Goal: Answer question/provide support: Share knowledge or assist other users

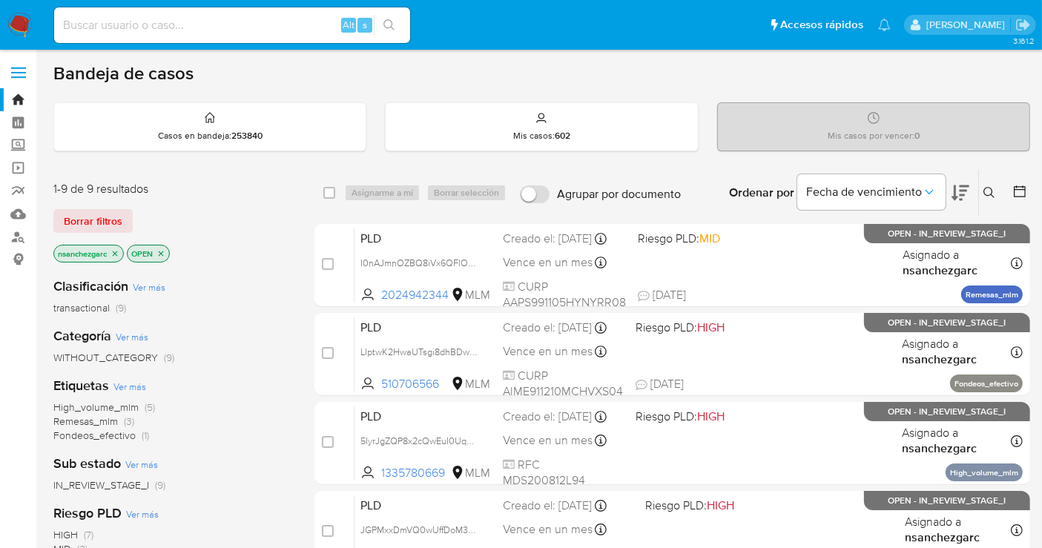
click at [120, 249] on p "nsanchezgarc" at bounding box center [88, 253] width 69 height 16
click at [119, 251] on icon "close-filter" at bounding box center [114, 253] width 9 height 9
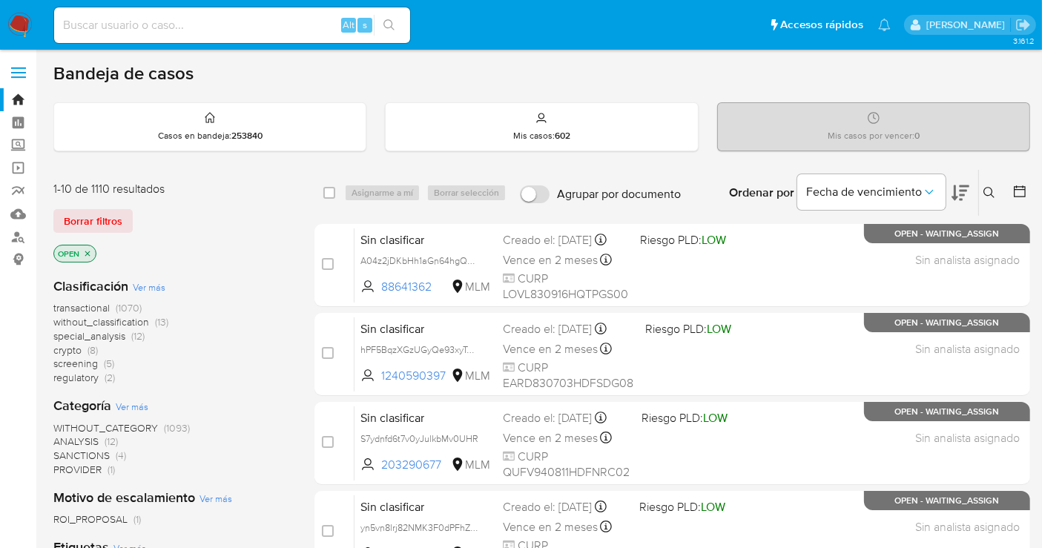
click at [135, 320] on span "without_classification" at bounding box center [101, 321] width 96 height 15
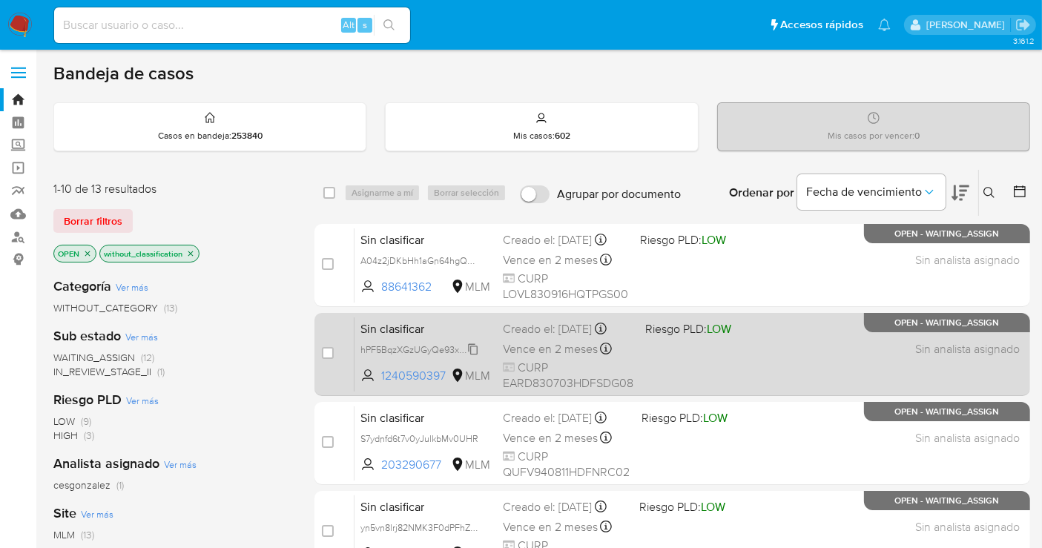
click at [477, 346] on span "hPF5BqzXGzUGyQe93xyTePpD" at bounding box center [424, 348] width 128 height 16
drag, startPoint x: 446, startPoint y: 370, endPoint x: 383, endPoint y: 373, distance: 63.8
click at [383, 373] on span "1240590397" at bounding box center [414, 376] width 67 height 16
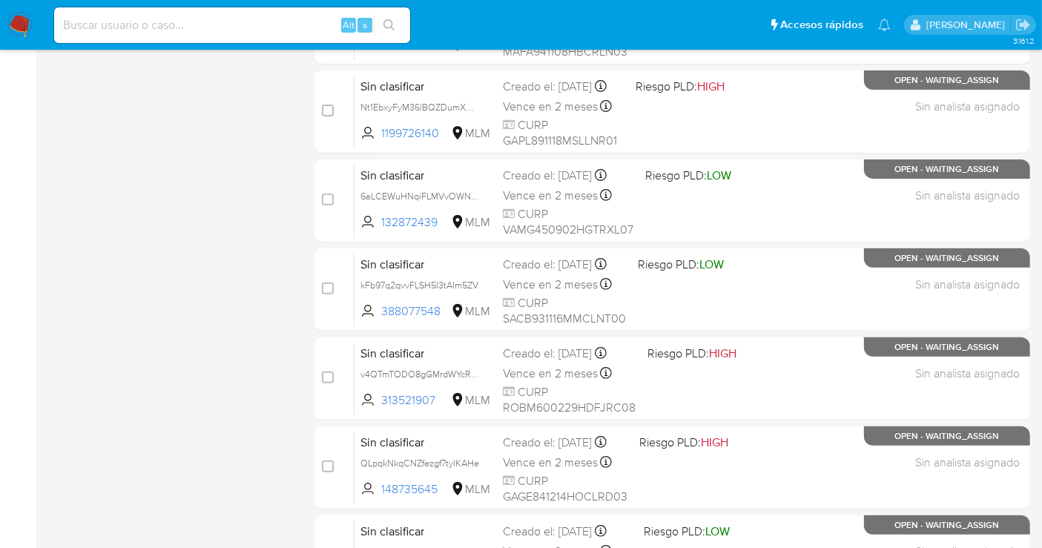
scroll to position [674, 0]
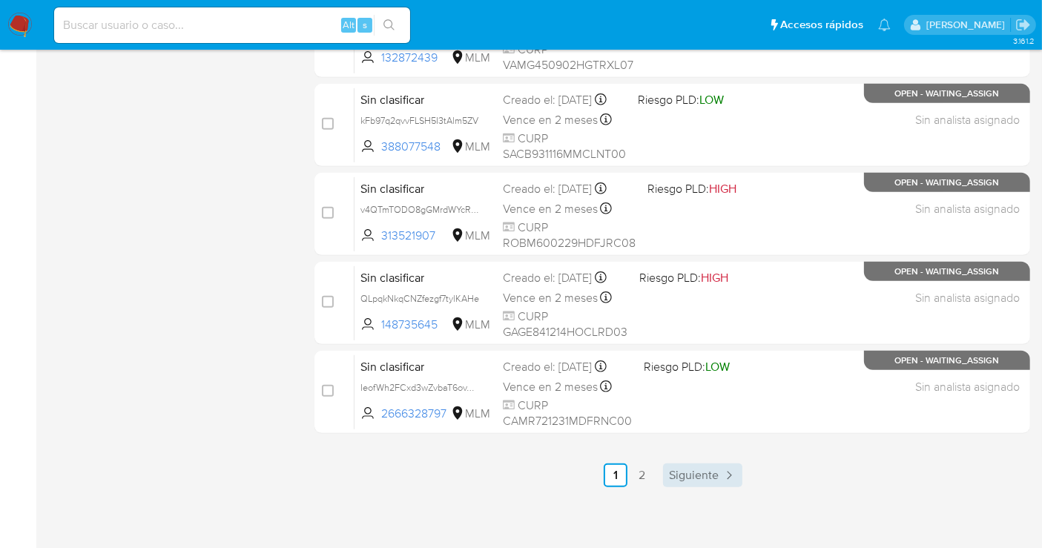
click at [697, 471] on span "Siguiente" at bounding box center [694, 475] width 50 height 12
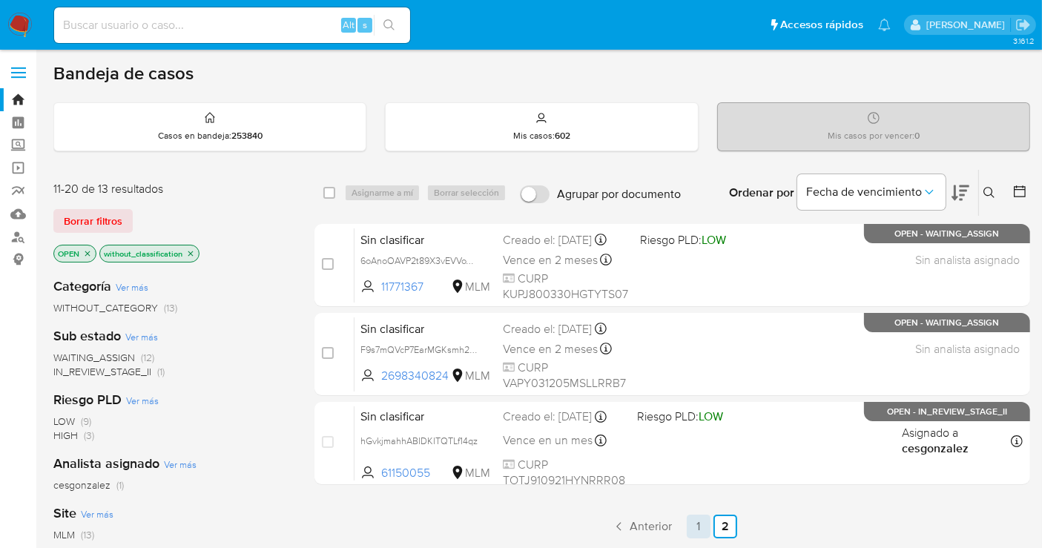
click at [698, 515] on link "1" at bounding box center [698, 526] width 24 height 24
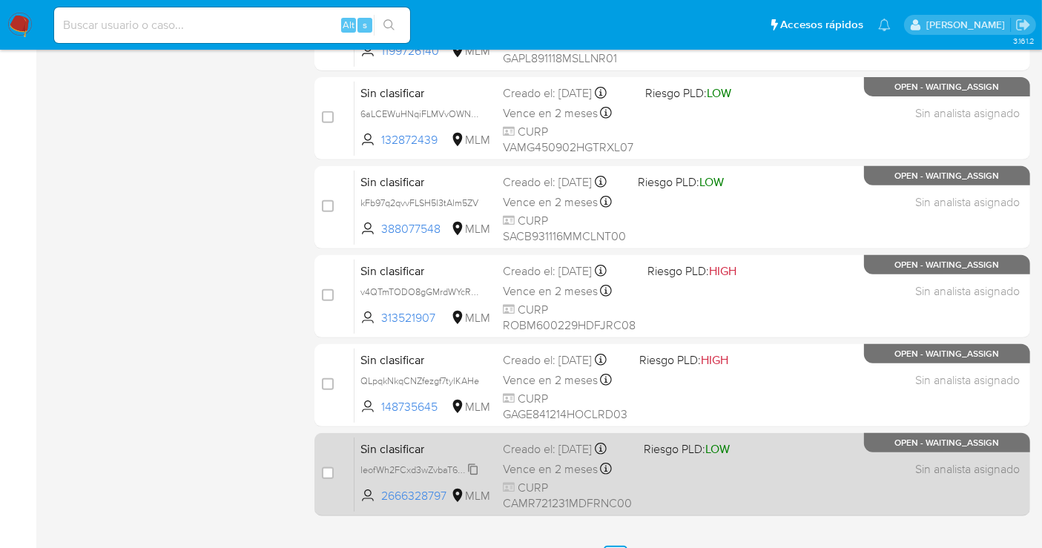
scroll to position [674, 0]
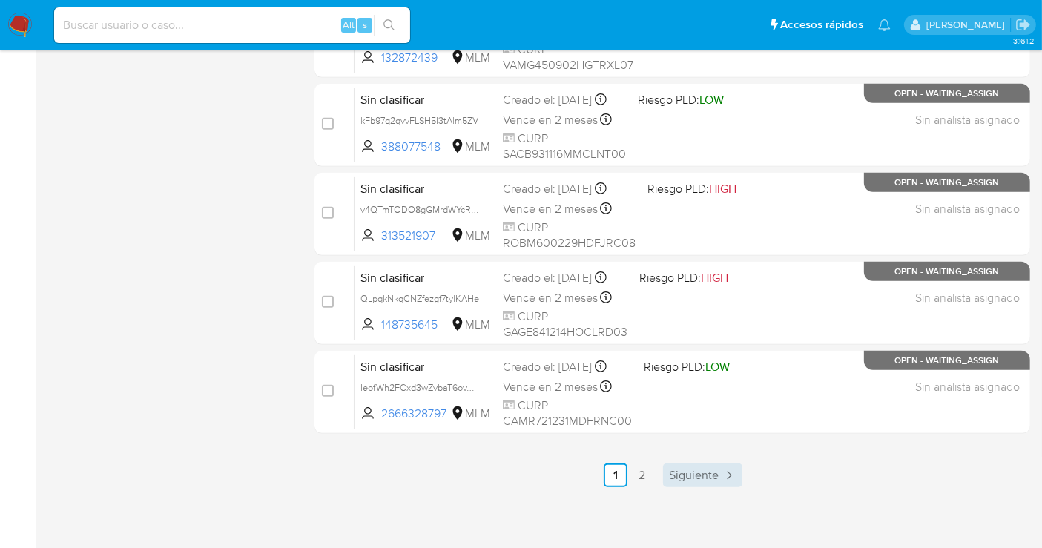
click at [691, 469] on span "Siguiente" at bounding box center [694, 475] width 50 height 12
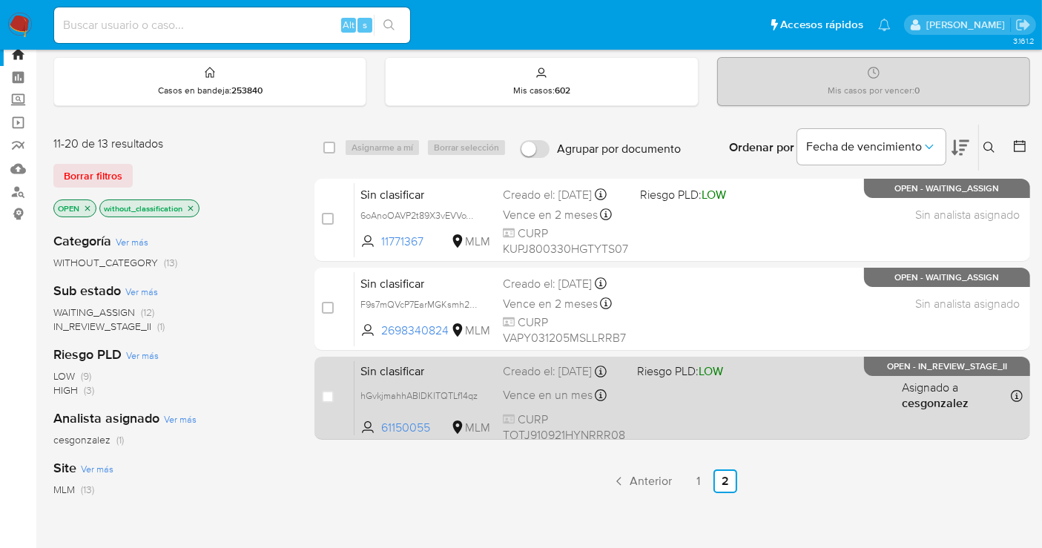
scroll to position [82, 0]
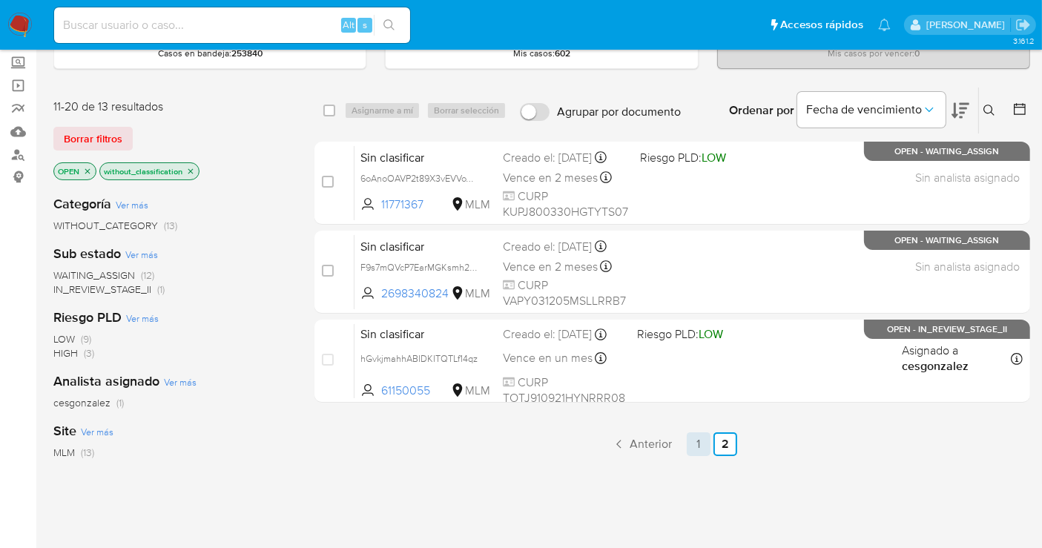
click at [708, 441] on link "1" at bounding box center [698, 444] width 24 height 24
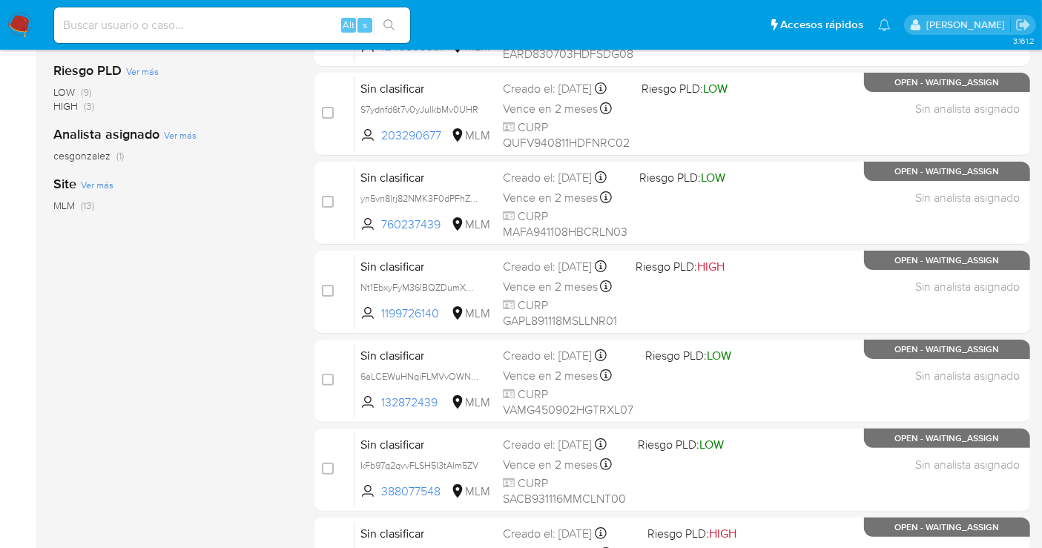
scroll to position [658, 0]
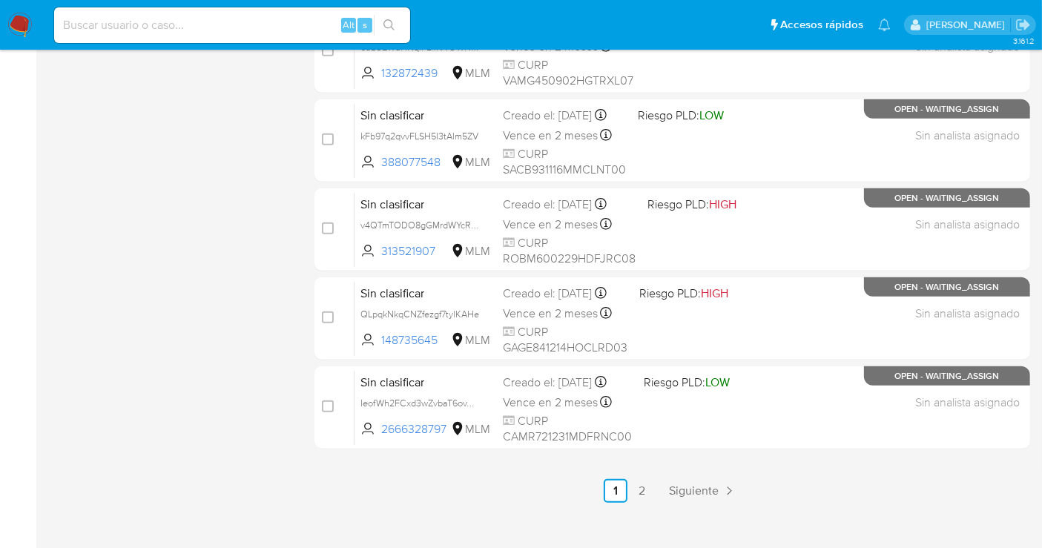
click at [15, 25] on img at bounding box center [19, 25] width 25 height 25
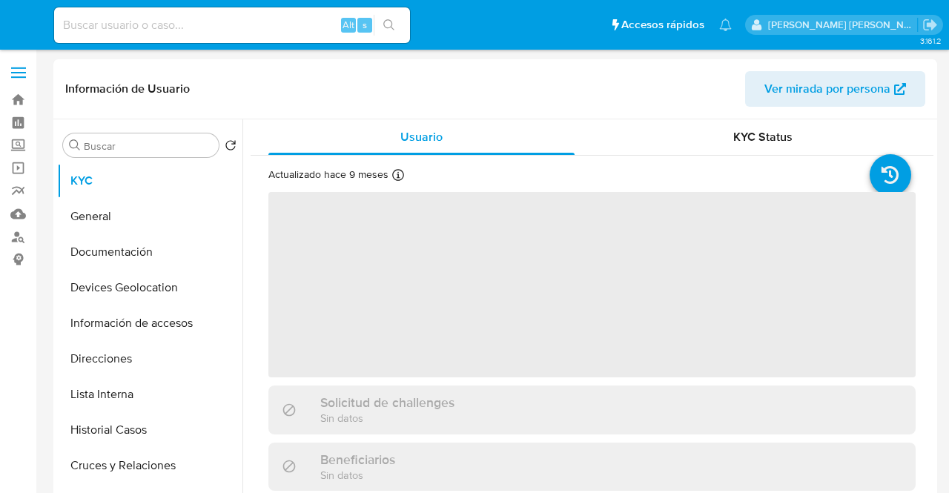
select select "10"
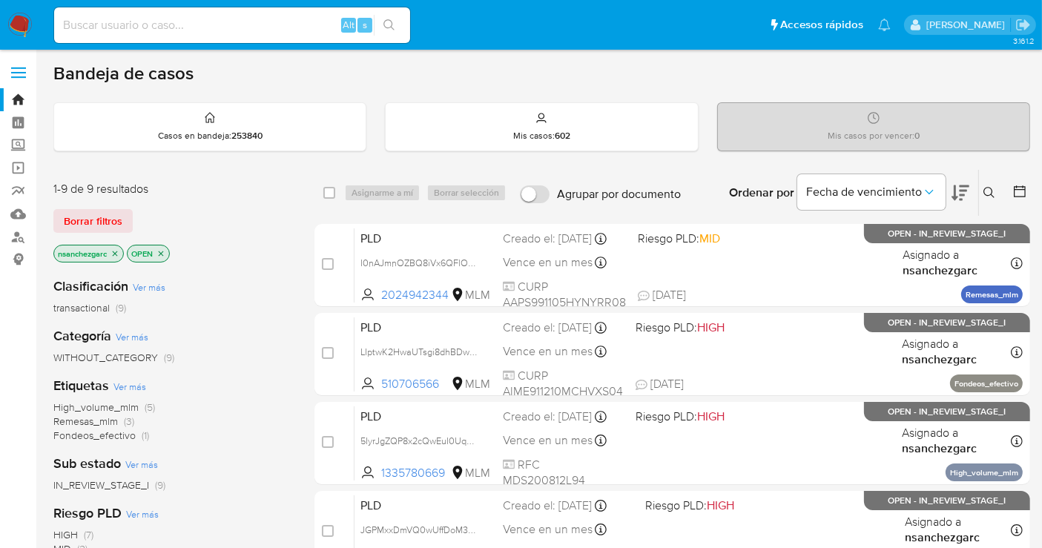
click at [989, 195] on icon at bounding box center [989, 193] width 12 height 12
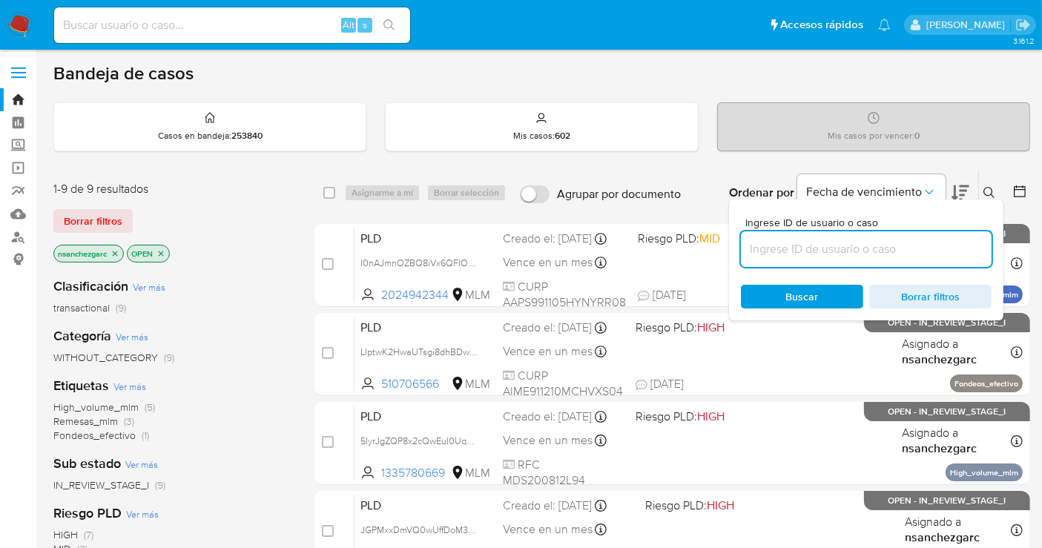
click at [815, 246] on input at bounding box center [866, 248] width 251 height 19
type input "148735645"
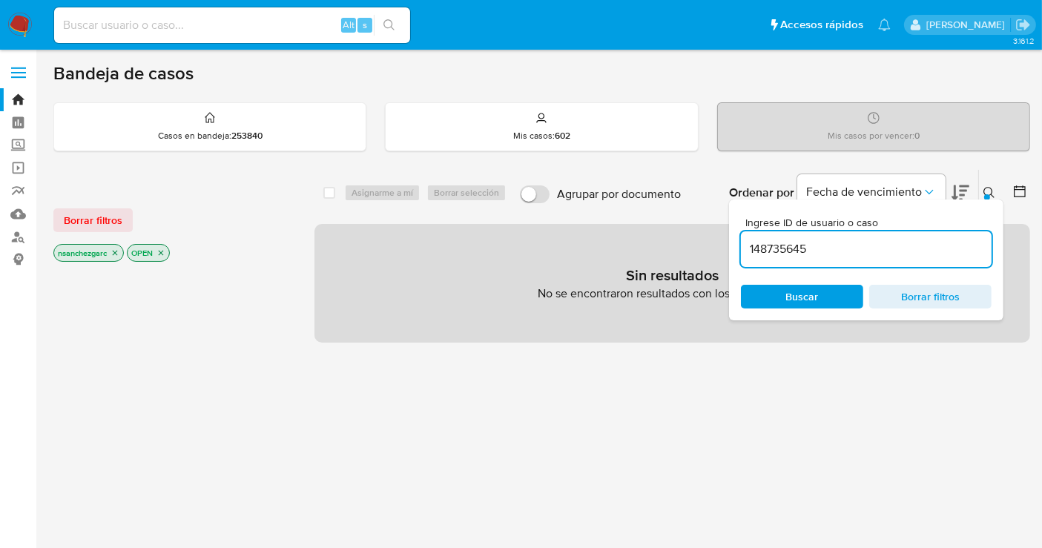
click at [119, 251] on icon "close-filter" at bounding box center [114, 252] width 9 height 9
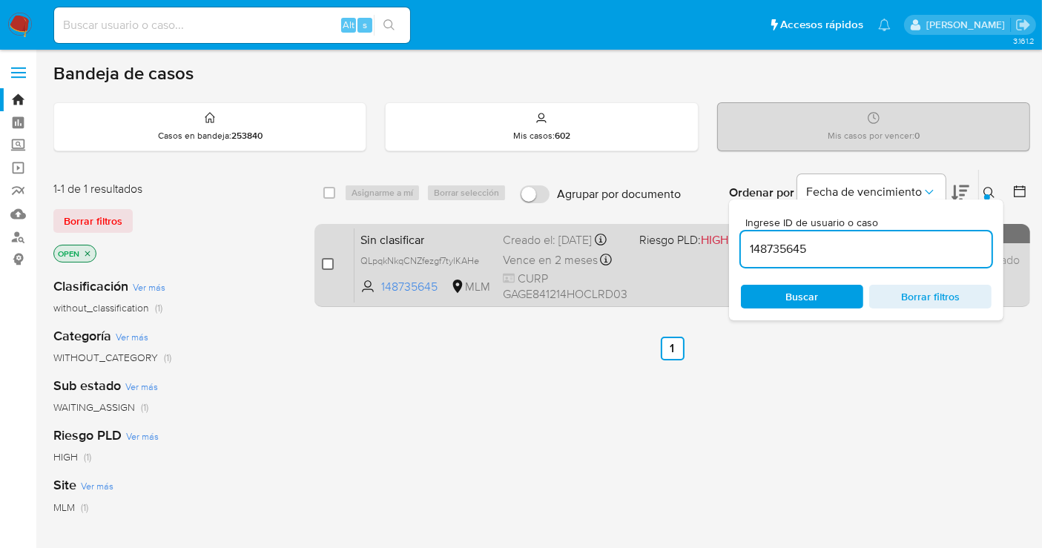
click at [331, 263] on input "checkbox" at bounding box center [328, 264] width 12 height 12
checkbox input "true"
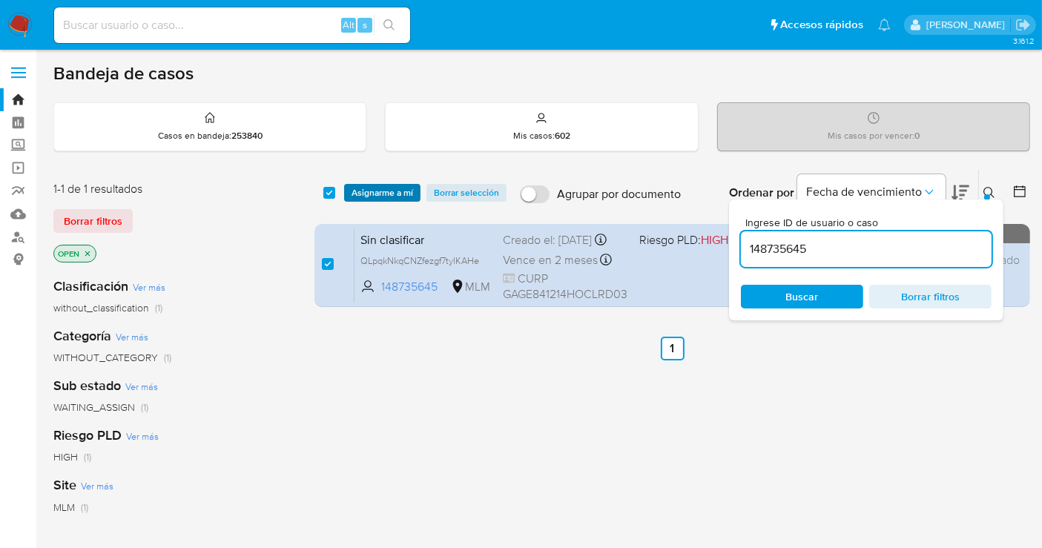
click at [371, 189] on span "Asignarme a mí" at bounding box center [382, 192] width 62 height 15
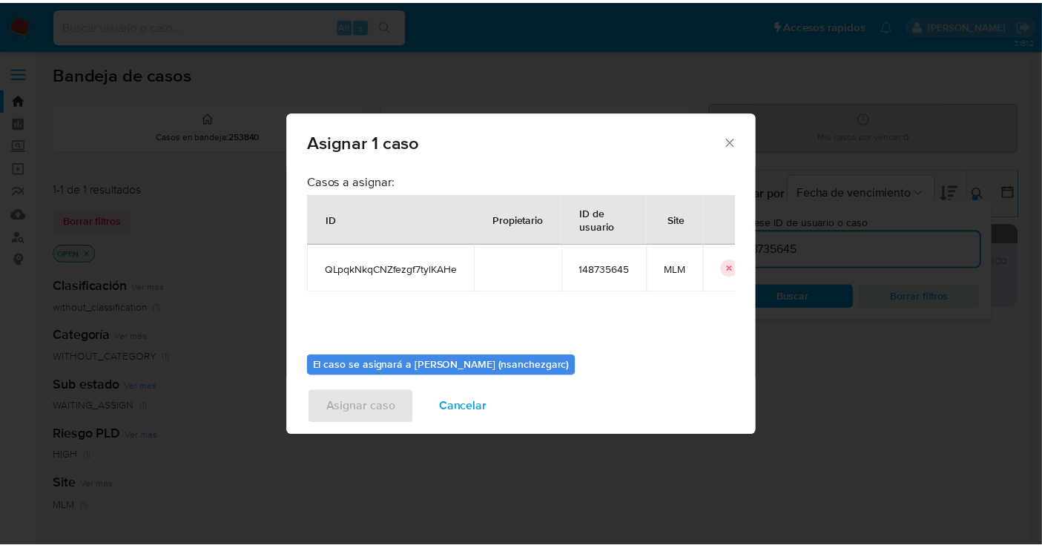
scroll to position [76, 0]
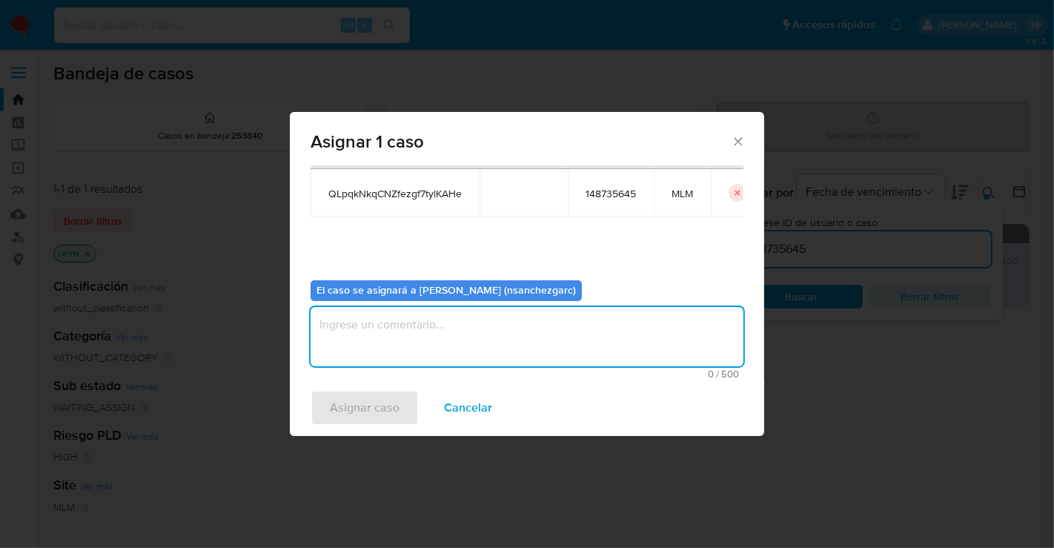
click at [338, 334] on textarea "assign-modal" at bounding box center [527, 336] width 433 height 59
type textarea "nesg"
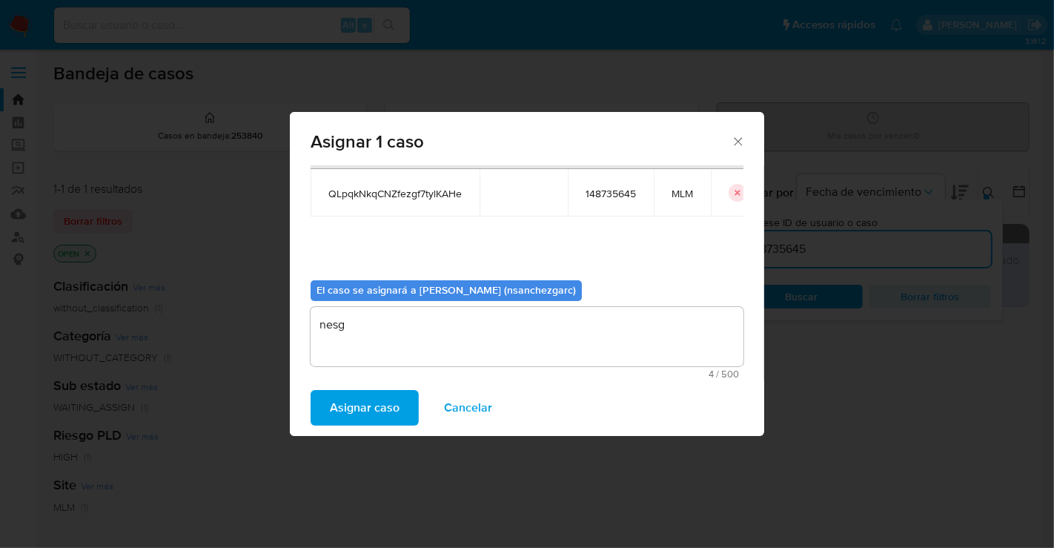
click at [350, 405] on span "Asignar caso" at bounding box center [365, 407] width 70 height 33
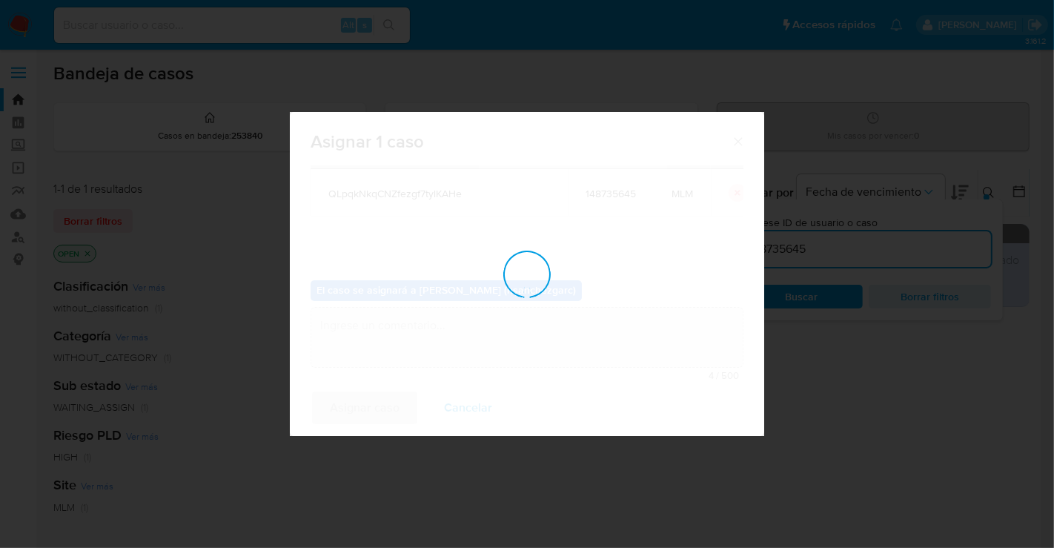
checkbox input "false"
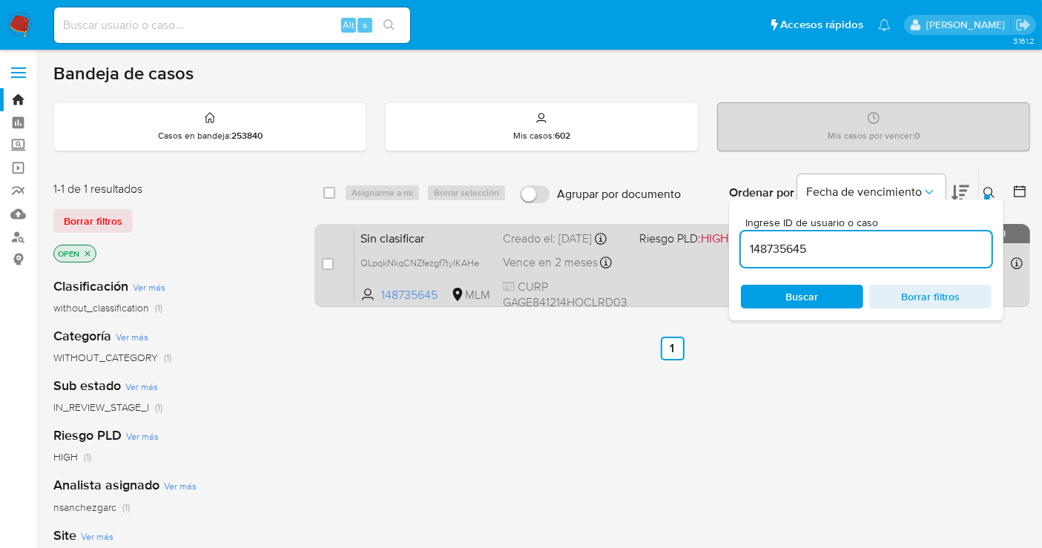
click at [515, 262] on div "Sin clasificar QLpqkNkqCNZfezgf7tylKAHe 148735645 MLM Riesgo PLD: HIGH Creado e…" at bounding box center [688, 265] width 668 height 75
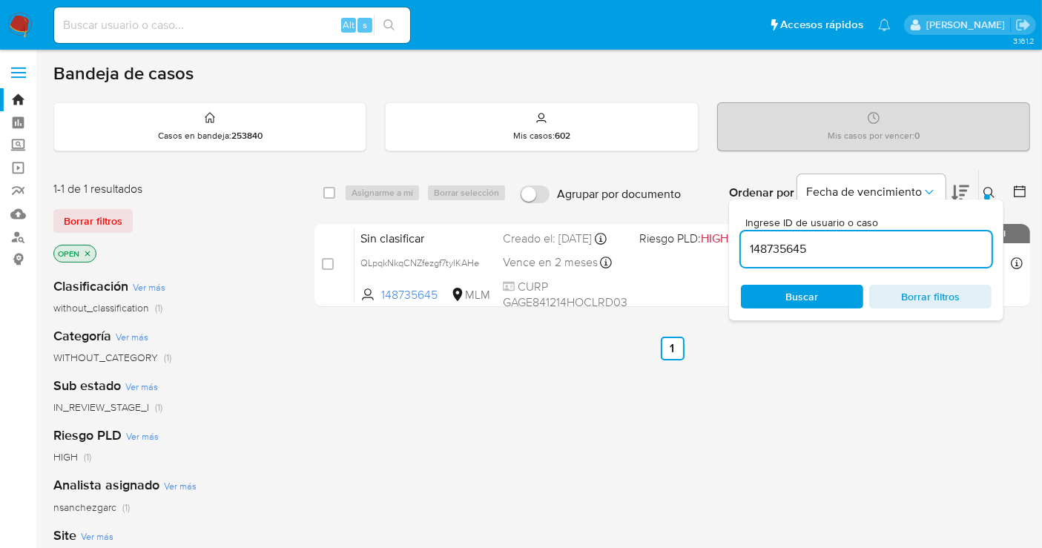
click at [21, 16] on img at bounding box center [19, 25] width 25 height 25
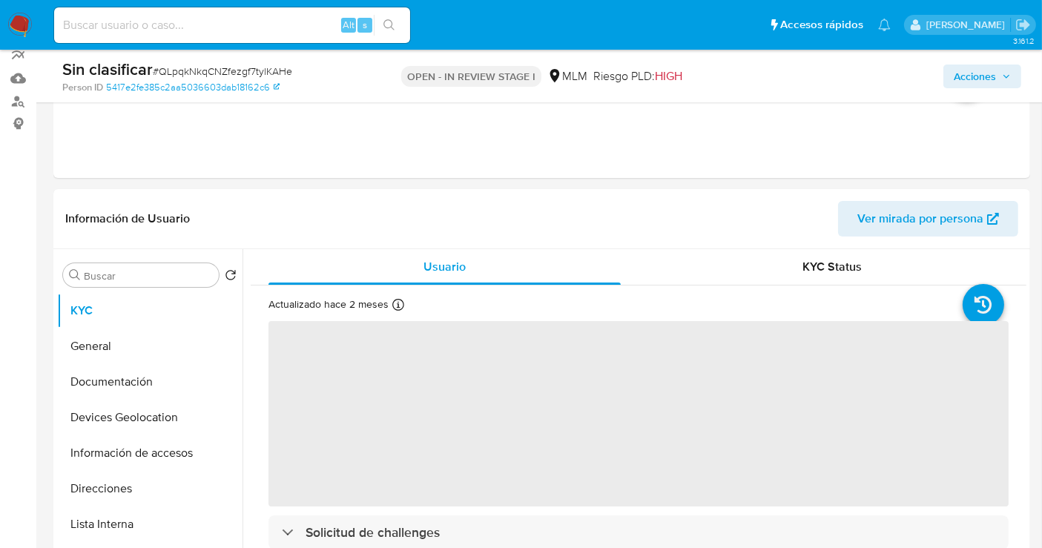
scroll to position [329, 0]
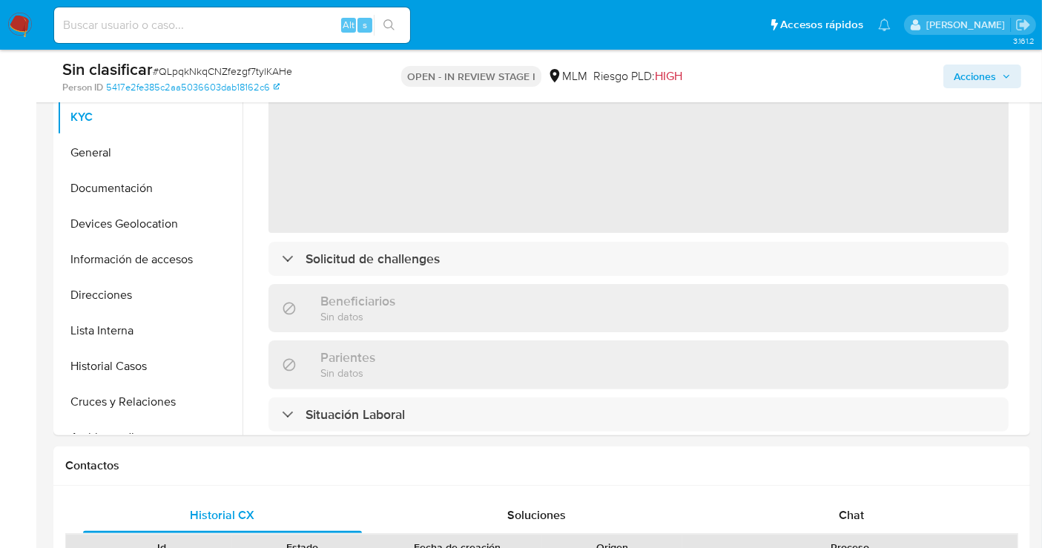
select select "10"
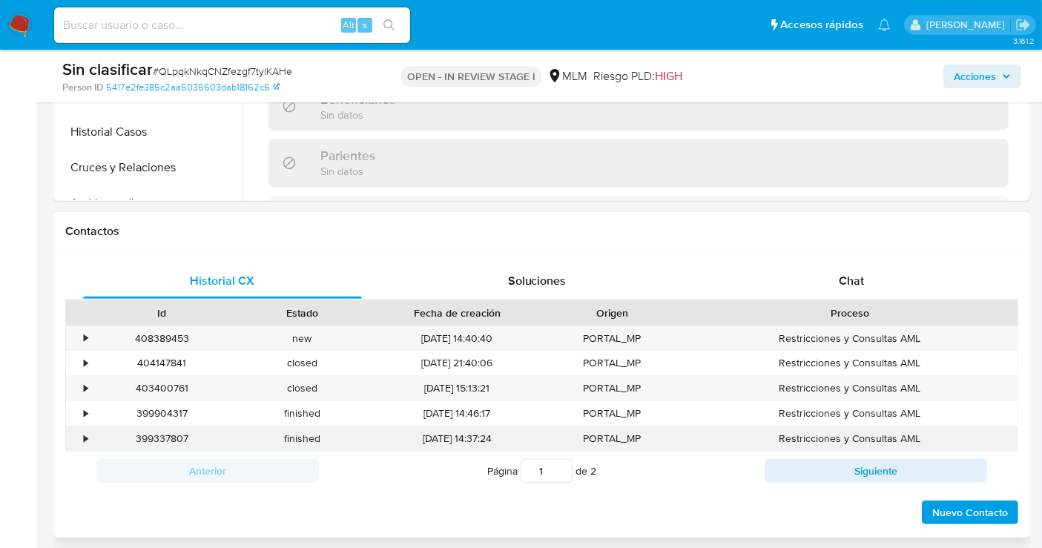
scroll to position [576, 0]
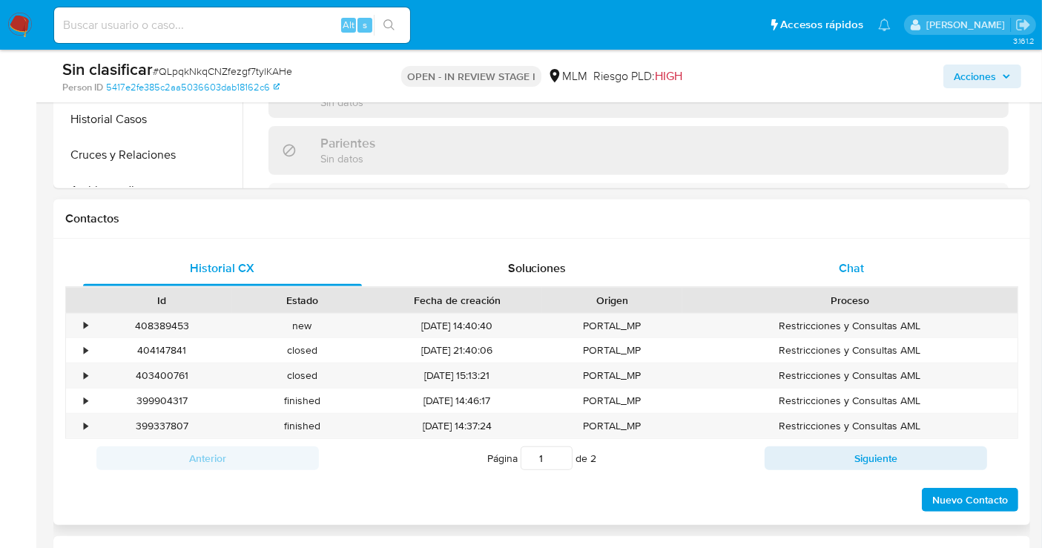
click at [850, 268] on span "Chat" at bounding box center [850, 267] width 25 height 17
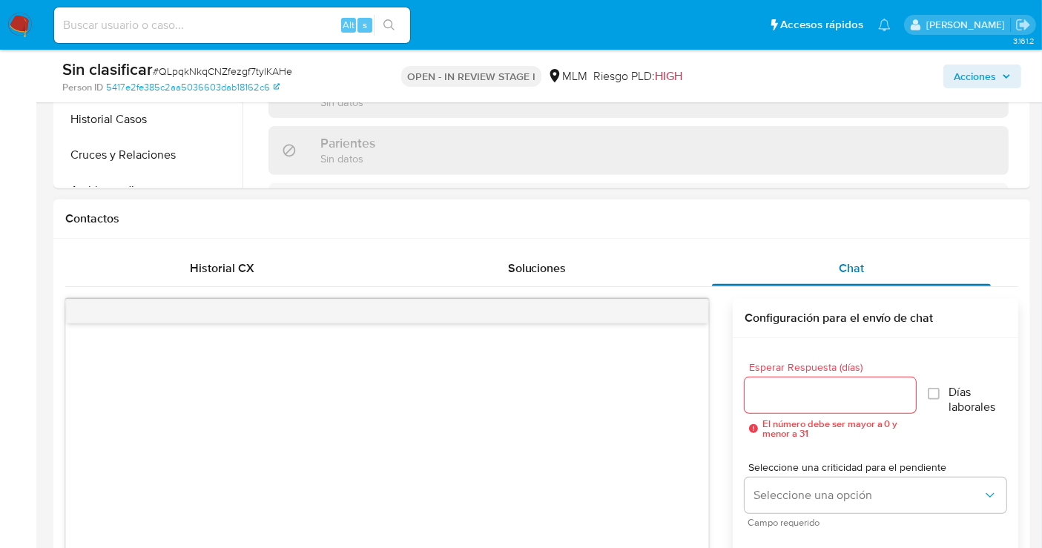
click at [850, 268] on span "Chat" at bounding box center [850, 267] width 25 height 17
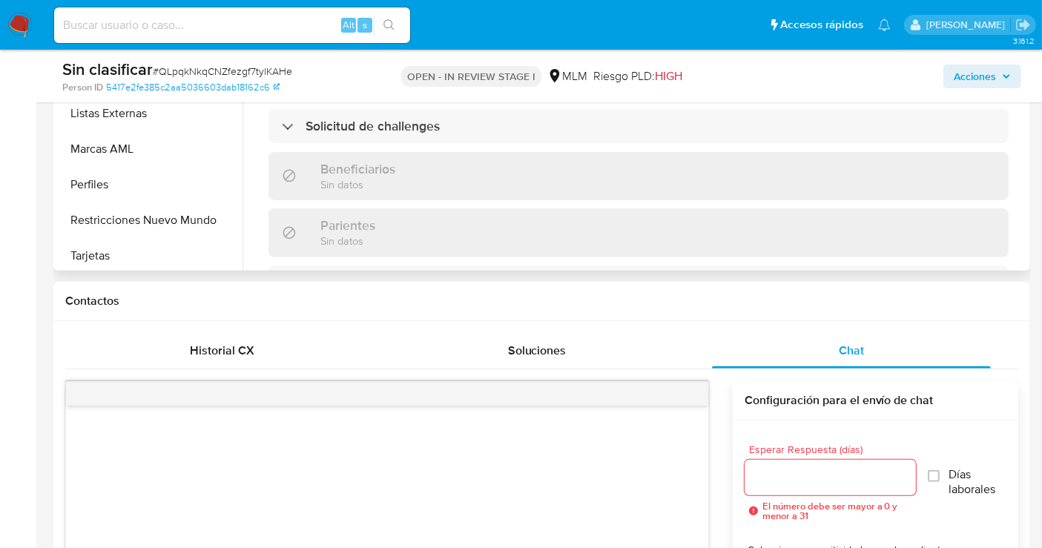
scroll to position [697, 0]
click at [131, 209] on button "Restricciones Nuevo Mundo" at bounding box center [143, 217] width 173 height 36
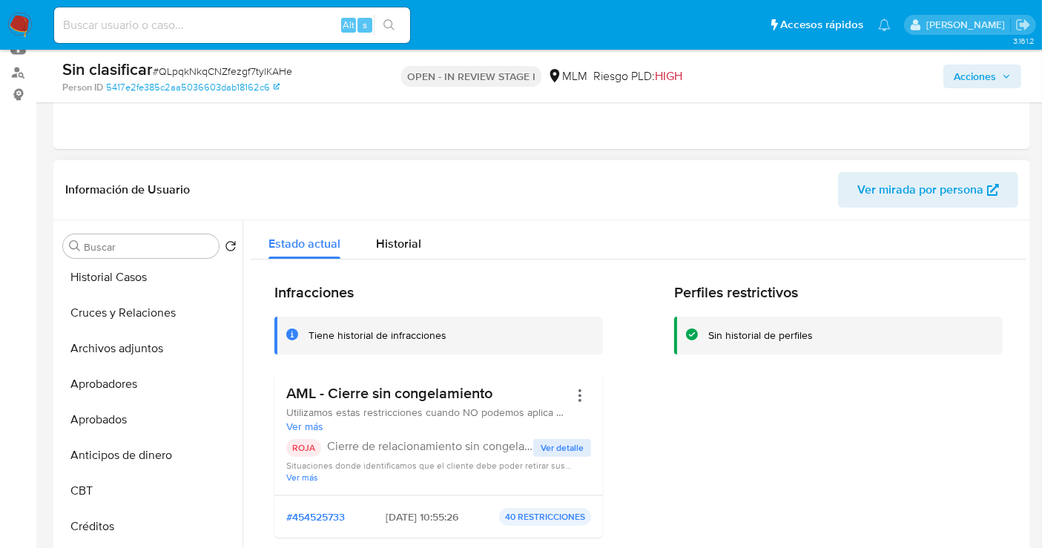
scroll to position [203, 0]
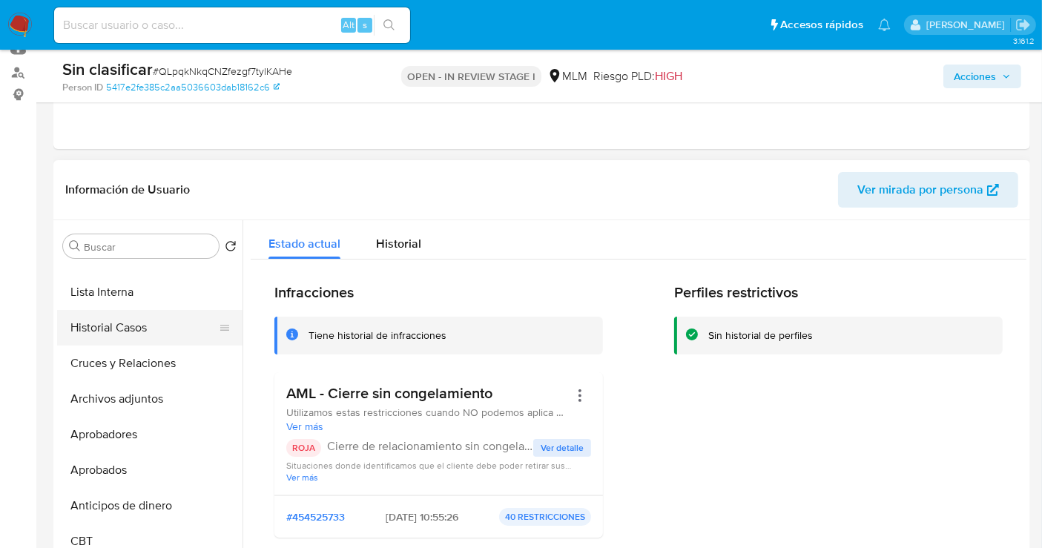
click at [163, 331] on button "Historial Casos" at bounding box center [143, 328] width 173 height 36
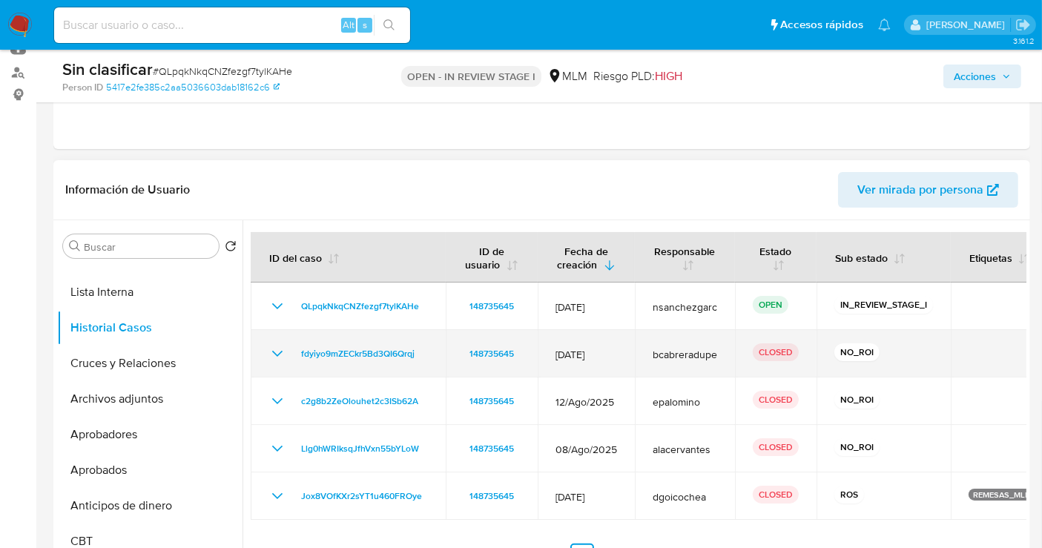
click at [282, 346] on icon "Mostrar/Ocultar" at bounding box center [277, 354] width 18 height 18
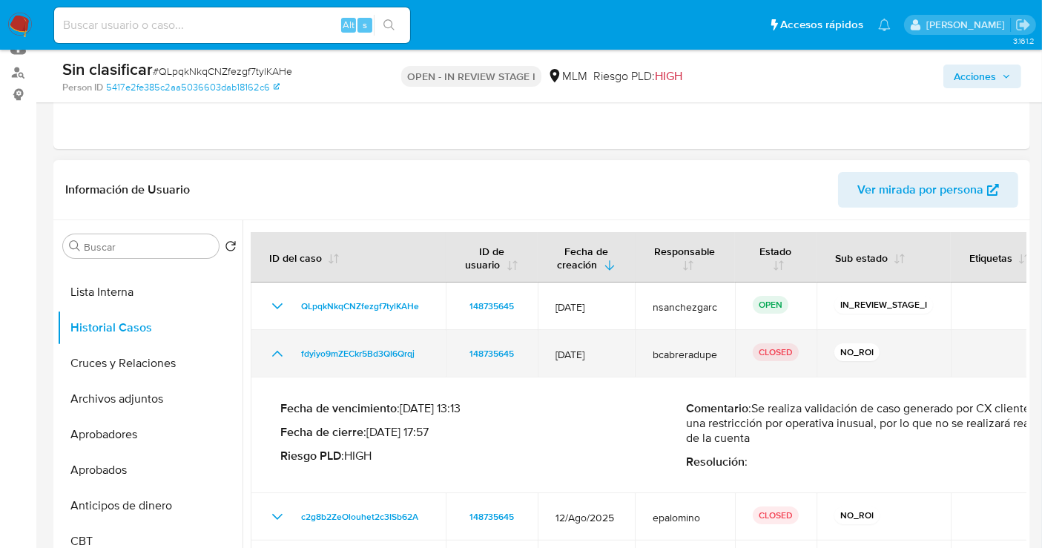
click at [268, 352] on icon "Mostrar/Ocultar" at bounding box center [277, 354] width 18 height 18
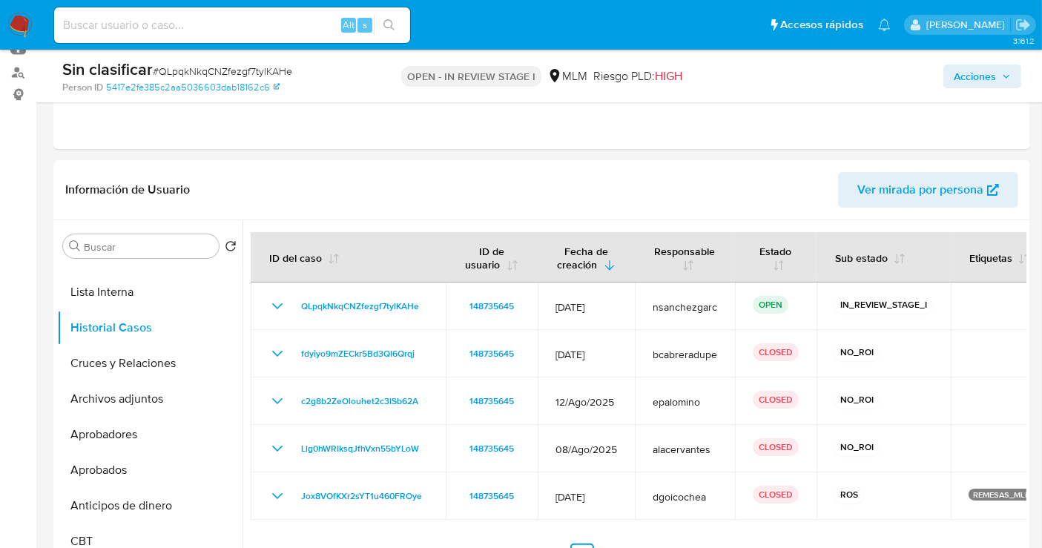
click at [970, 71] on span "Acciones" at bounding box center [974, 76] width 42 height 24
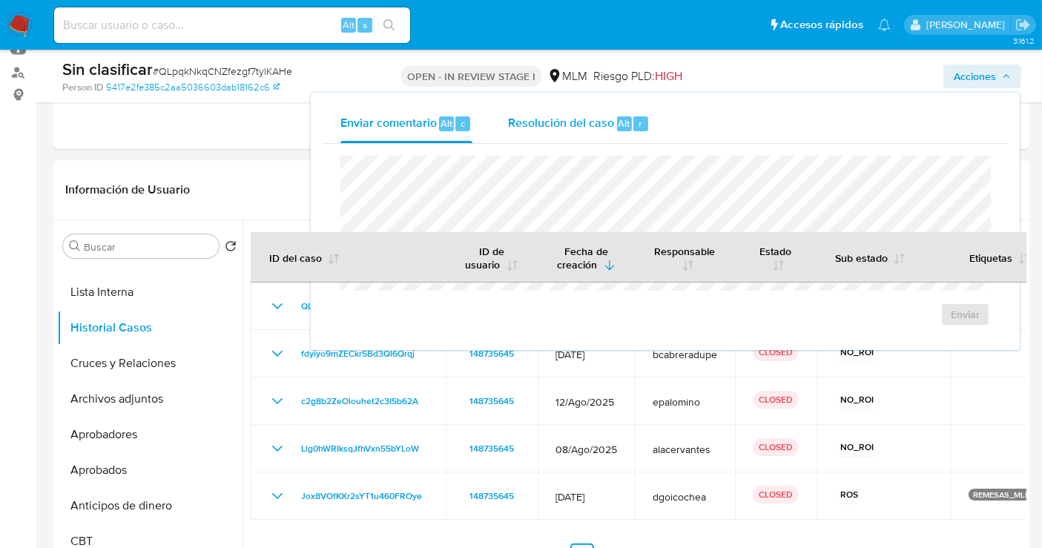
click at [548, 111] on div "Resolución del caso Alt r" at bounding box center [579, 124] width 142 height 39
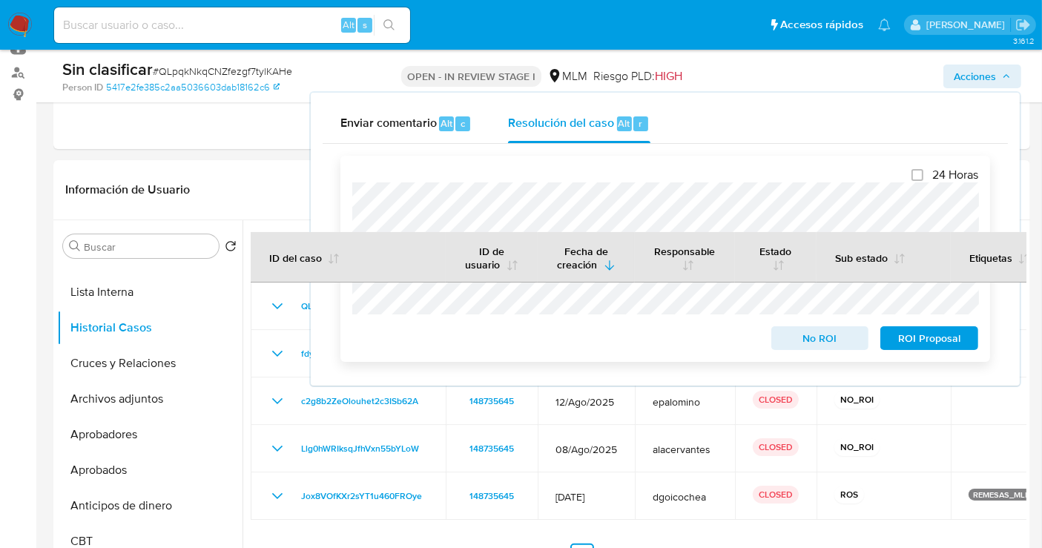
click at [794, 334] on span "No ROI" at bounding box center [819, 338] width 77 height 21
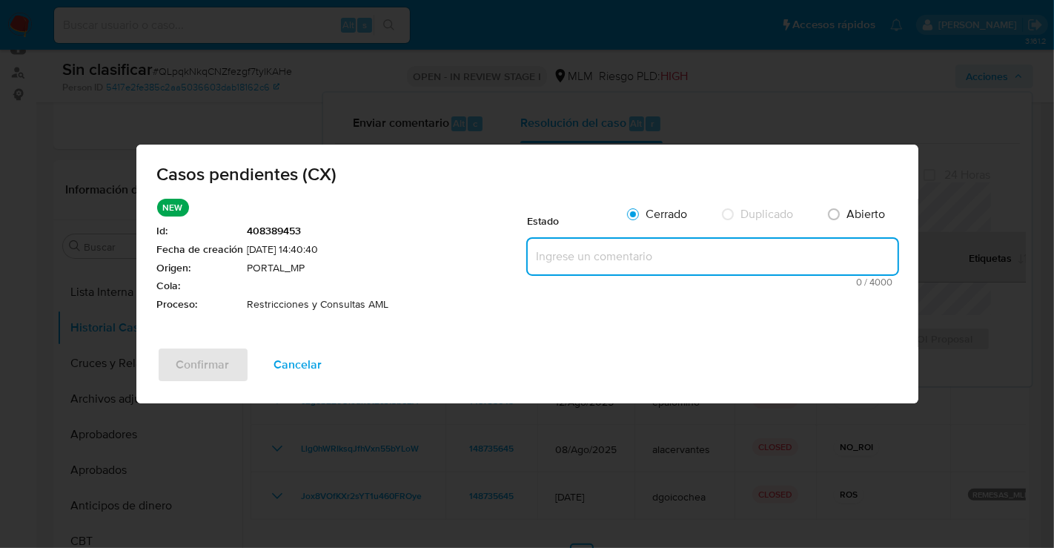
click at [582, 251] on textarea at bounding box center [713, 257] width 370 height 36
paste textarea "Se realiza validación de caso generado por CX donde se identifica restricción l…"
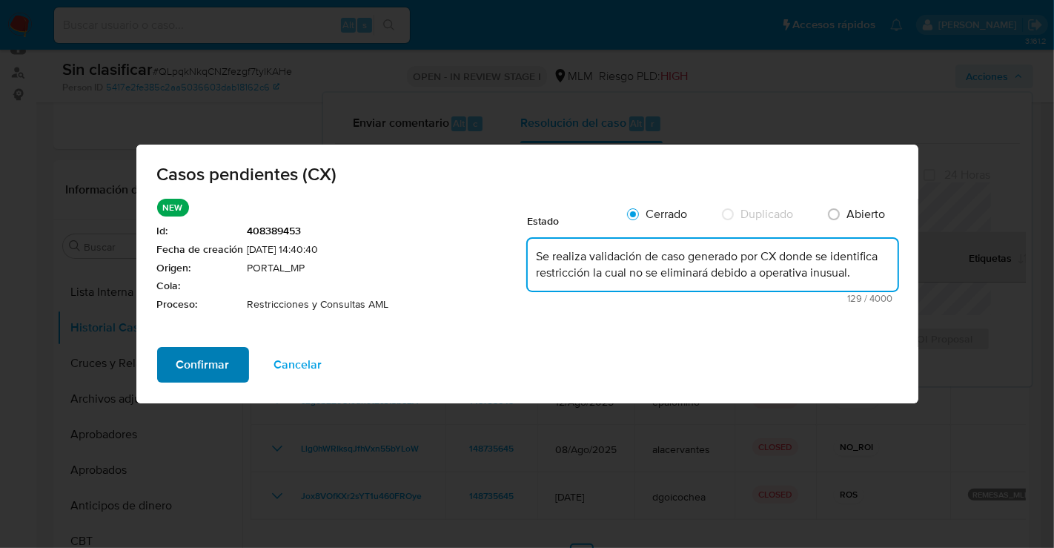
type textarea "Se realiza validación de caso generado por CX donde se identifica restricción l…"
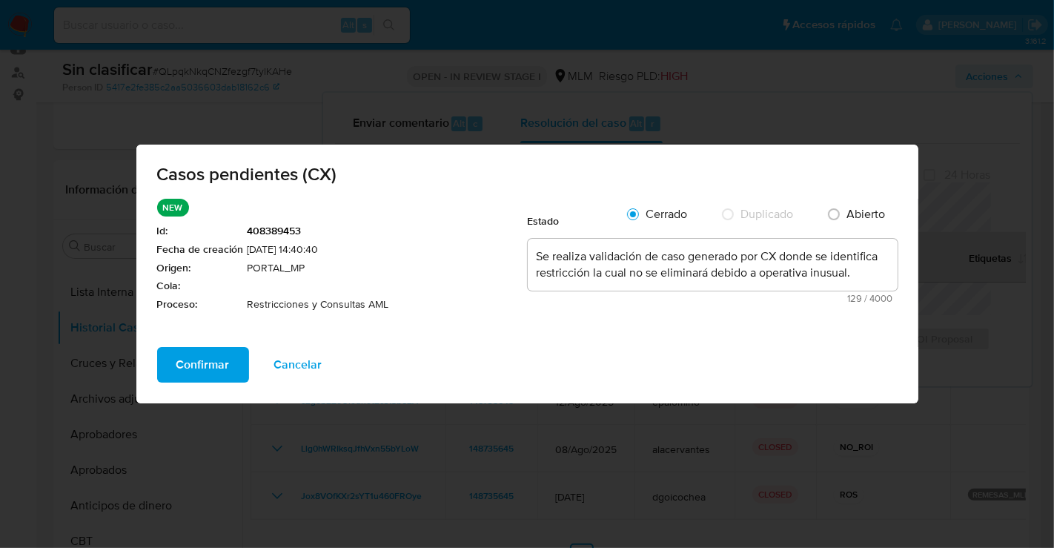
click at [192, 363] on span "Confirmar" at bounding box center [202, 364] width 53 height 33
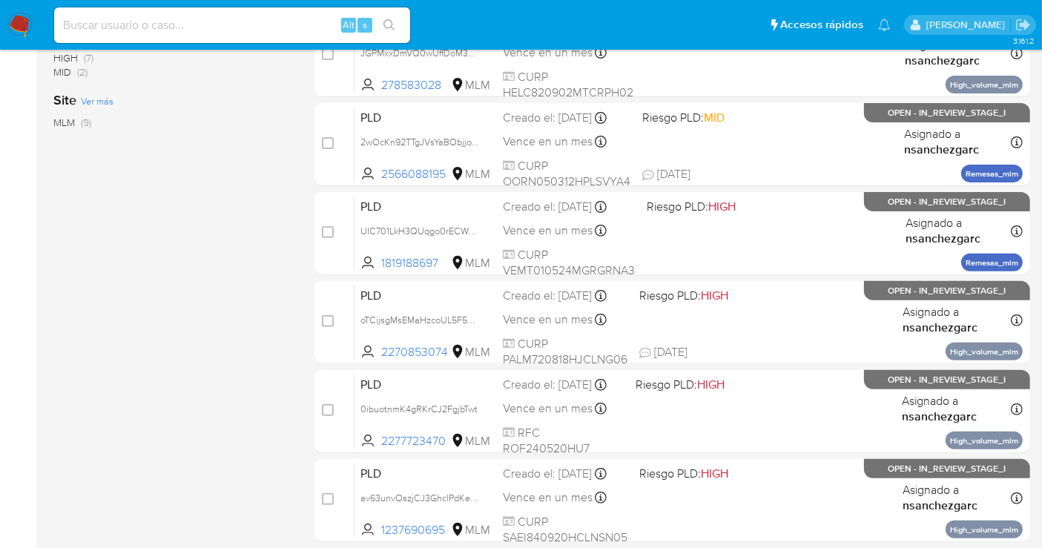
scroll to position [503, 0]
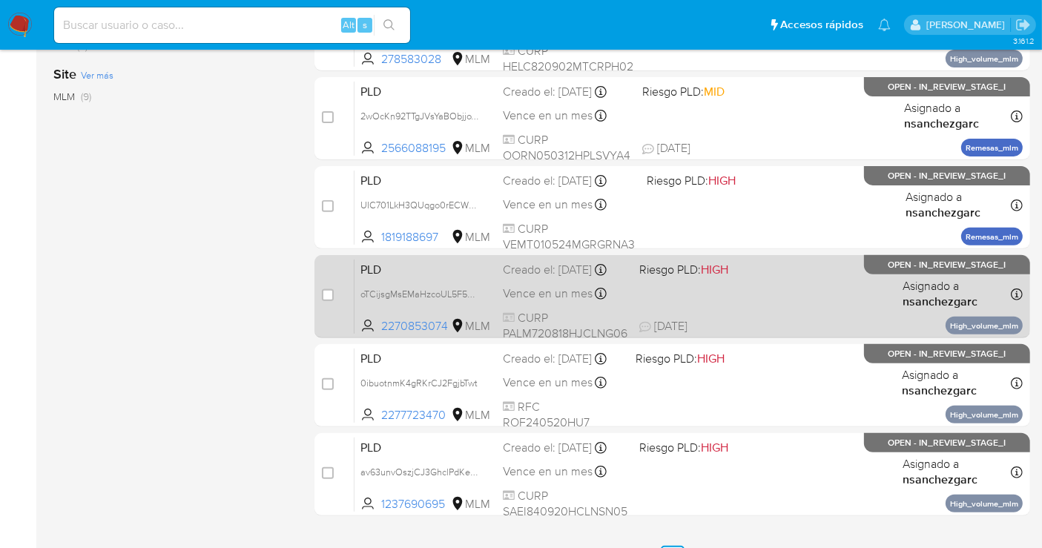
click at [524, 278] on div "Creado el: [DATE] Creado el: [DATE] 02:09:15" at bounding box center [565, 270] width 125 height 16
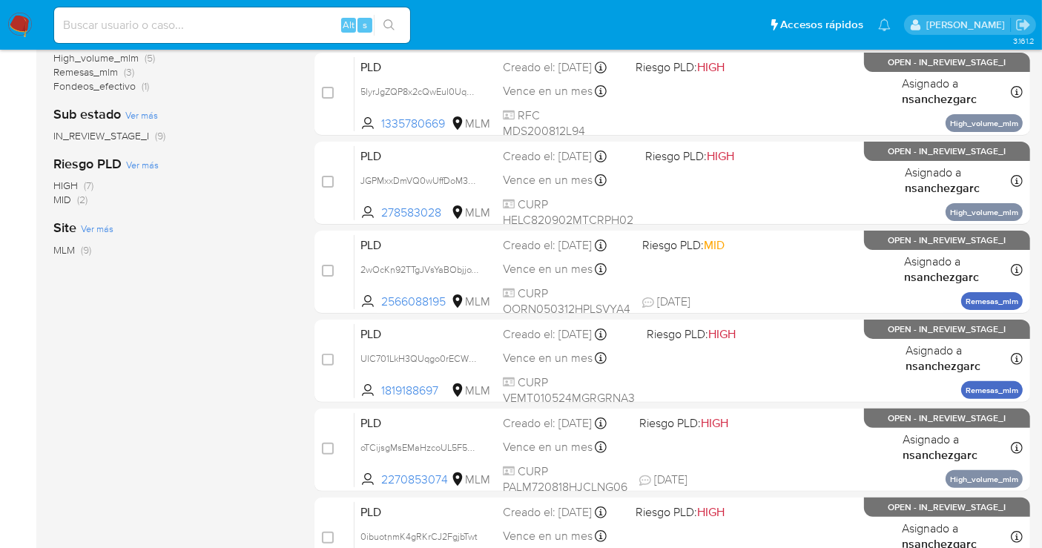
scroll to position [338, 0]
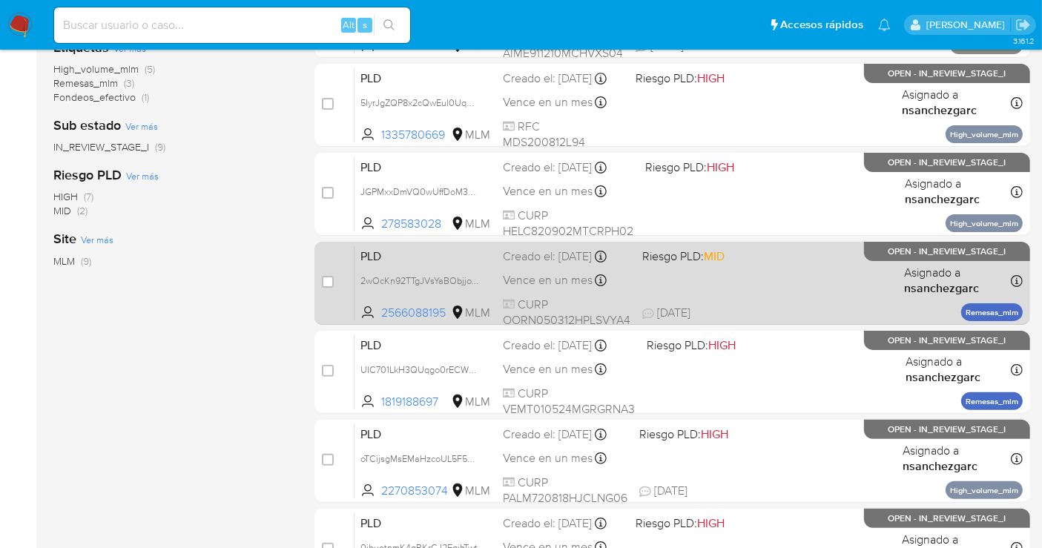
click at [522, 254] on div "Creado el: [DATE] Creado el: [DATE] 02:13:07" at bounding box center [567, 256] width 128 height 16
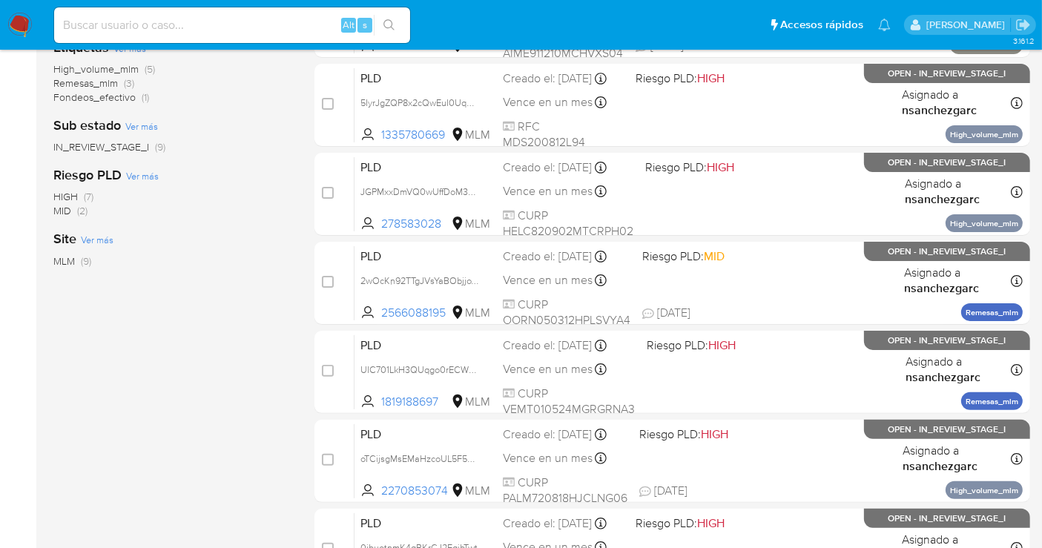
click at [22, 22] on img at bounding box center [19, 25] width 25 height 25
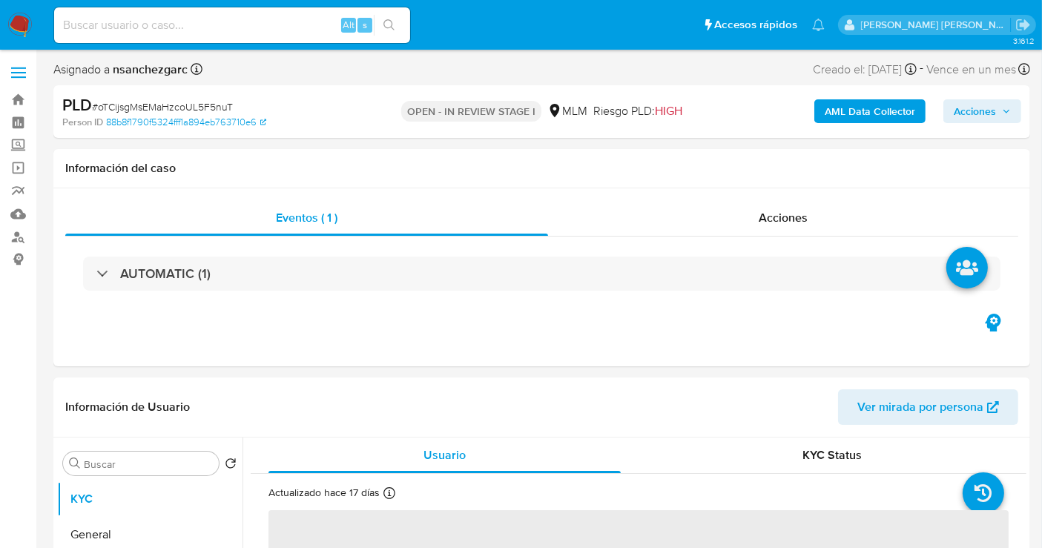
select select "10"
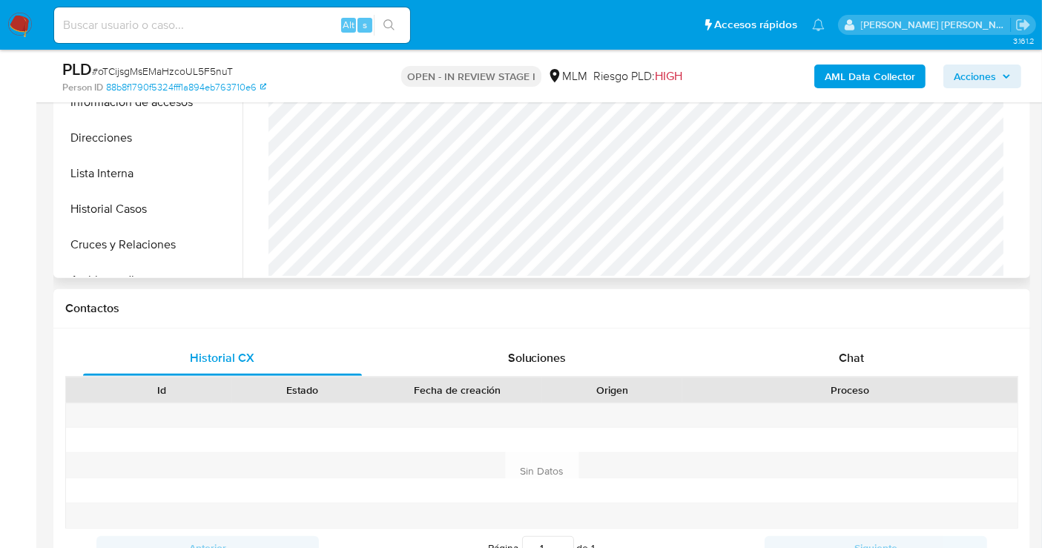
scroll to position [411, 0]
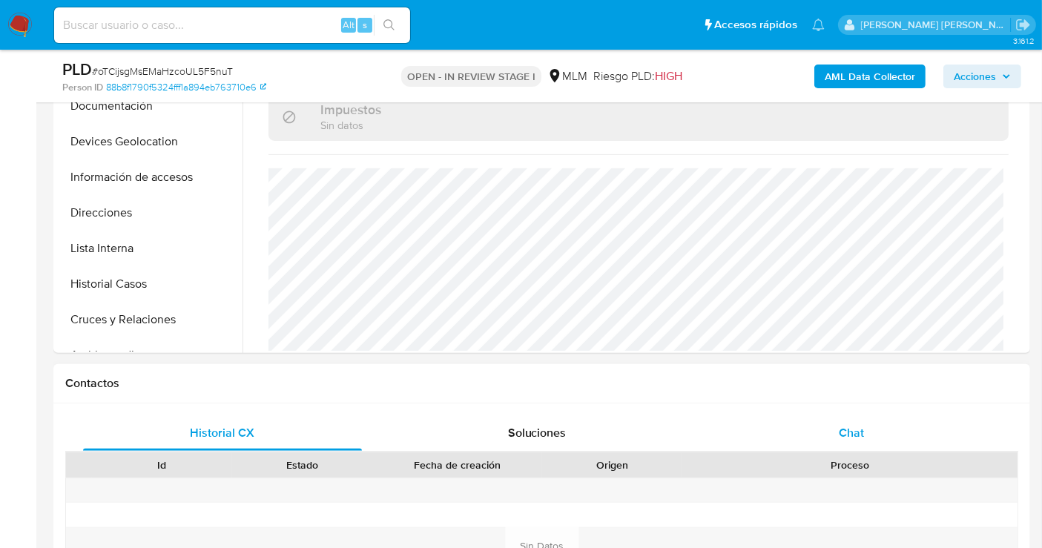
click at [843, 426] on span "Chat" at bounding box center [850, 432] width 25 height 17
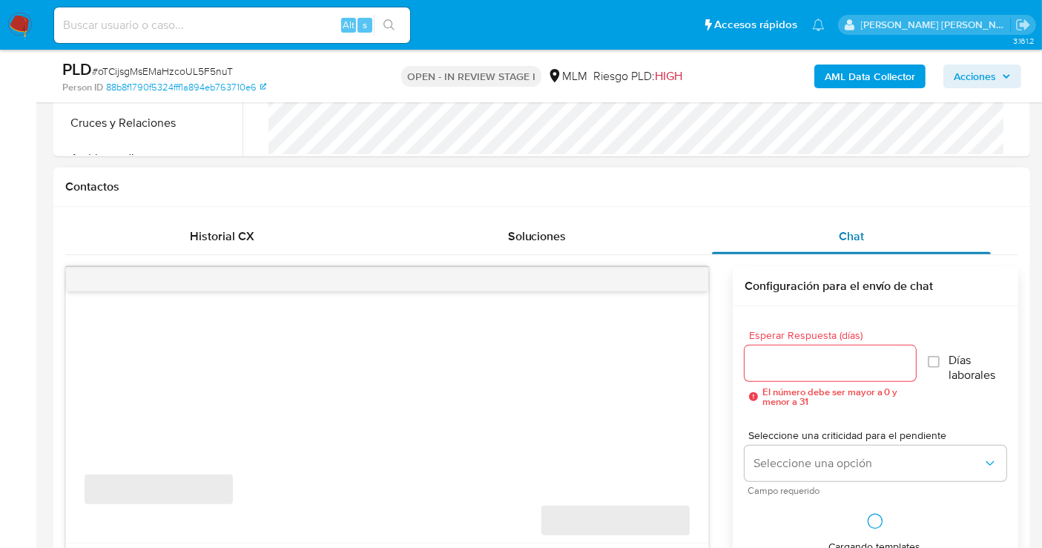
scroll to position [658, 0]
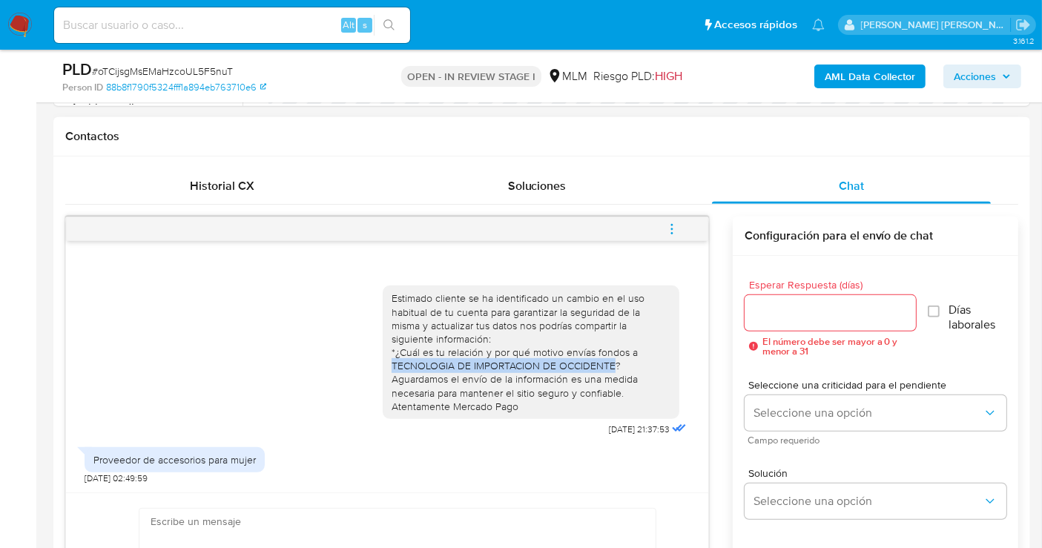
drag, startPoint x: 612, startPoint y: 361, endPoint x: 384, endPoint y: 369, distance: 228.5
click at [384, 369] on div "Estimado cliente se ha identificado un cambio en el uso habitual de tu cuenta p…" at bounding box center [531, 351] width 297 height 133
copy div "TECNOLOGIA DE IMPORTACION DE OCCIDENTE"
click at [790, 305] on input "Esperar Respuesta (días)" at bounding box center [829, 312] width 171 height 19
type input "9"
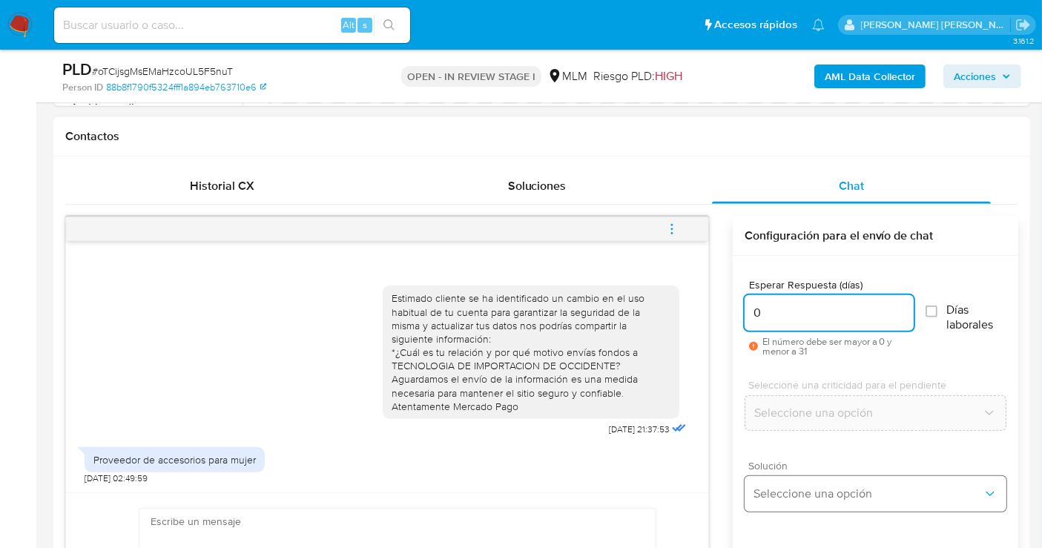
type input "0"
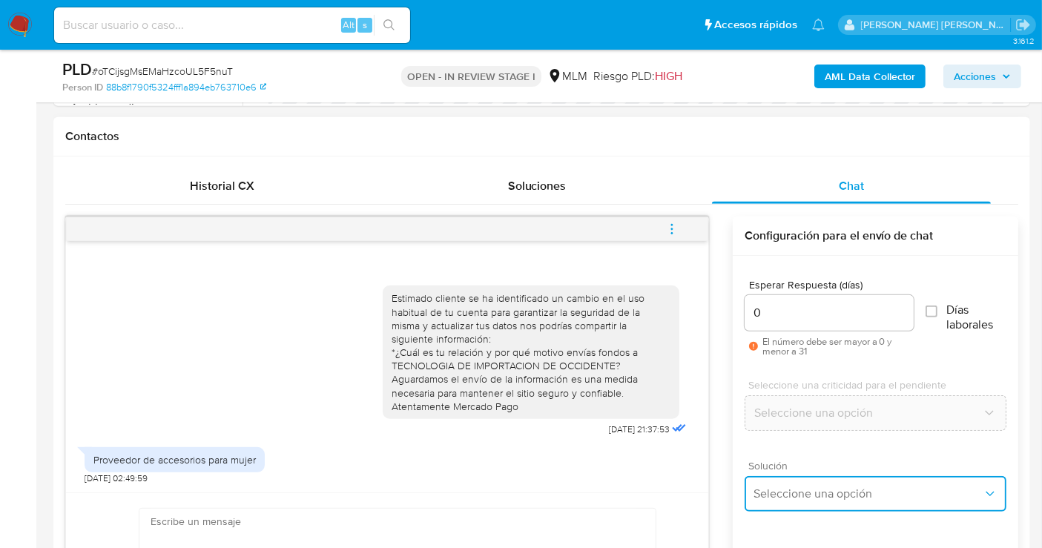
click at [807, 500] on button "Seleccione una opción" at bounding box center [875, 494] width 262 height 36
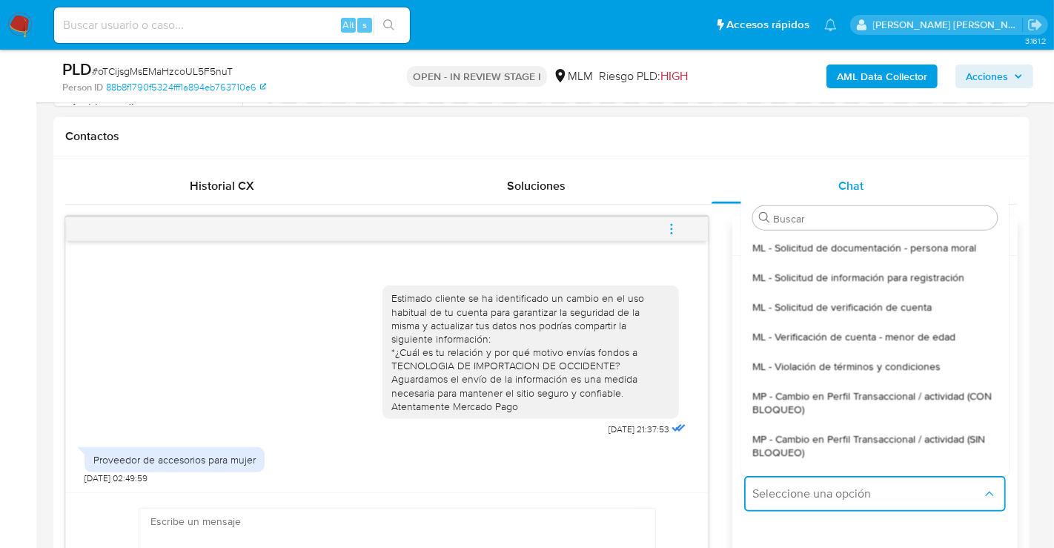
click at [781, 451] on span "MP - Cambio en Perfil Transaccional / actividad (SIN BLOQUEO)" at bounding box center [874, 444] width 245 height 27
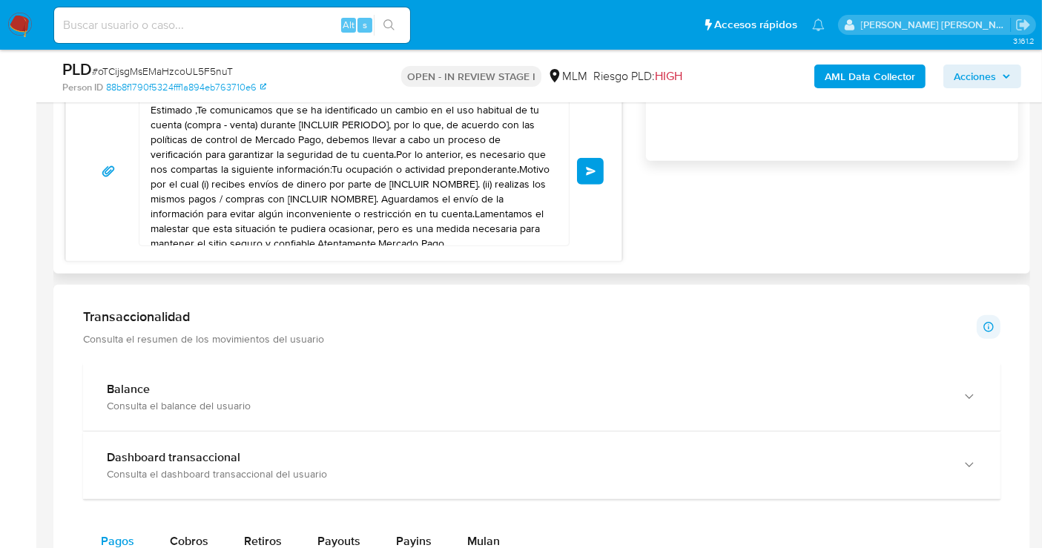
scroll to position [1070, 0]
click at [355, 194] on textarea "Estimado ,Te comunicamos que se ha identificado un cambio en el uso habitual de…" at bounding box center [350, 170] width 400 height 148
paste textarea "Cliente, agradecemos tu pronta respuesta. Lamentamos cualquier malestar ocasion…"
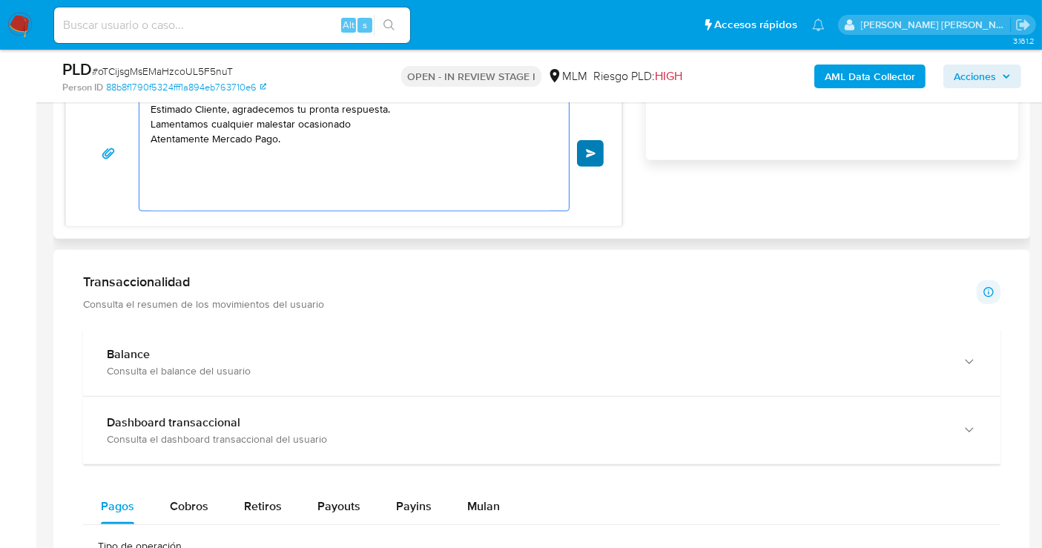
type textarea "Estimado Cliente, agradecemos tu pronta respuesta. Lamentamos cualquier malesta…"
click at [586, 150] on span "Enviar" at bounding box center [591, 153] width 10 height 9
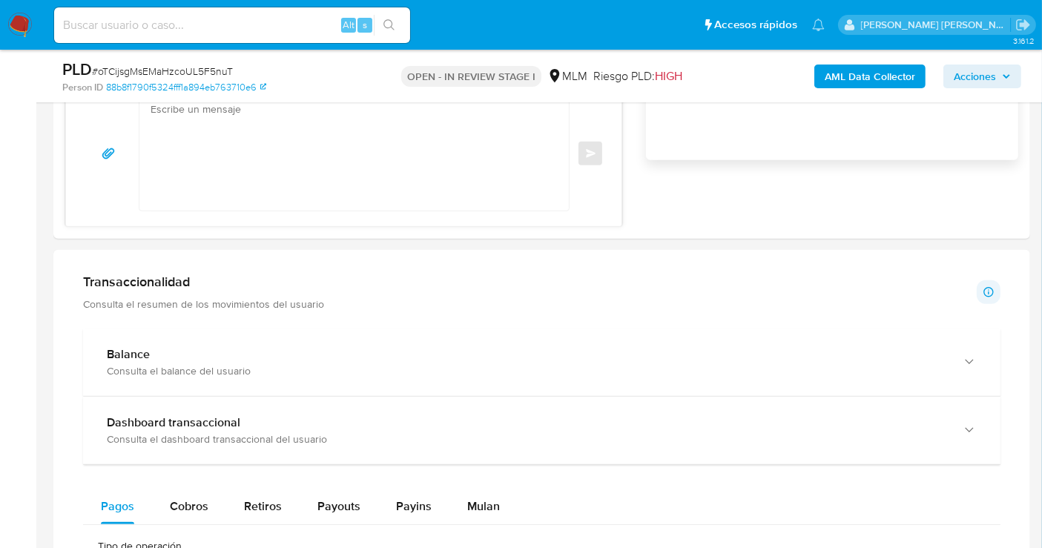
scroll to position [56, 0]
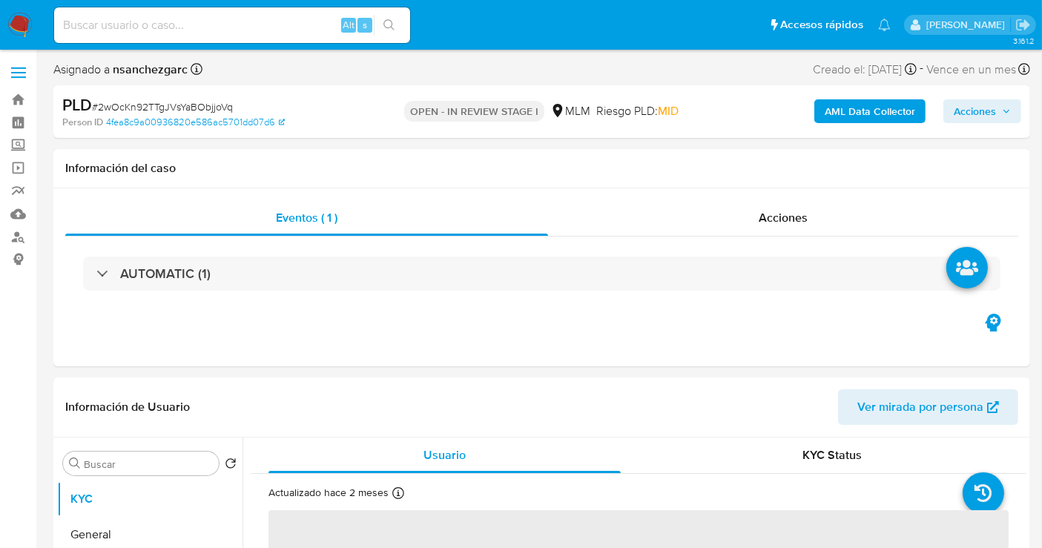
select select "10"
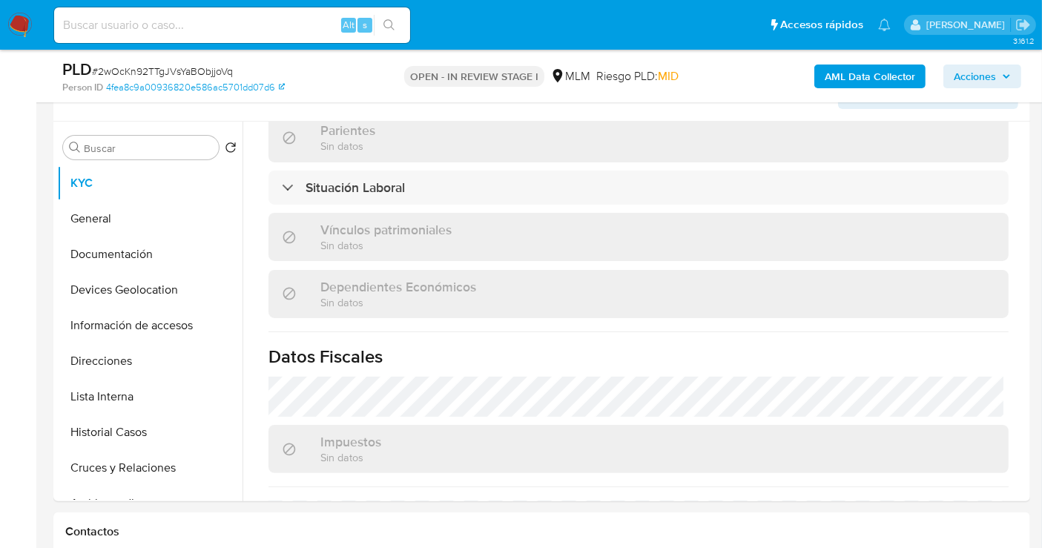
scroll to position [329, 0]
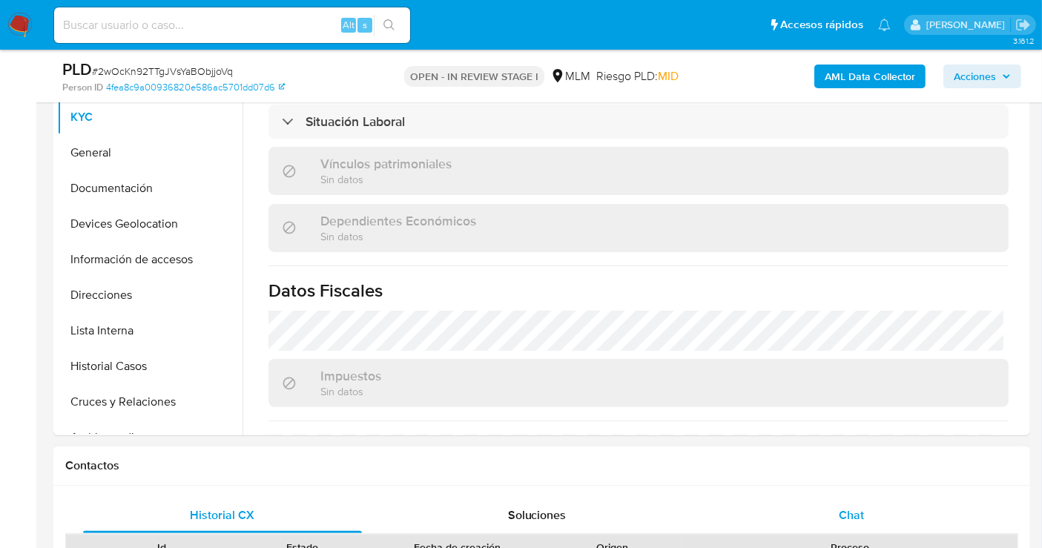
click at [836, 509] on div "Chat" at bounding box center [851, 515] width 279 height 36
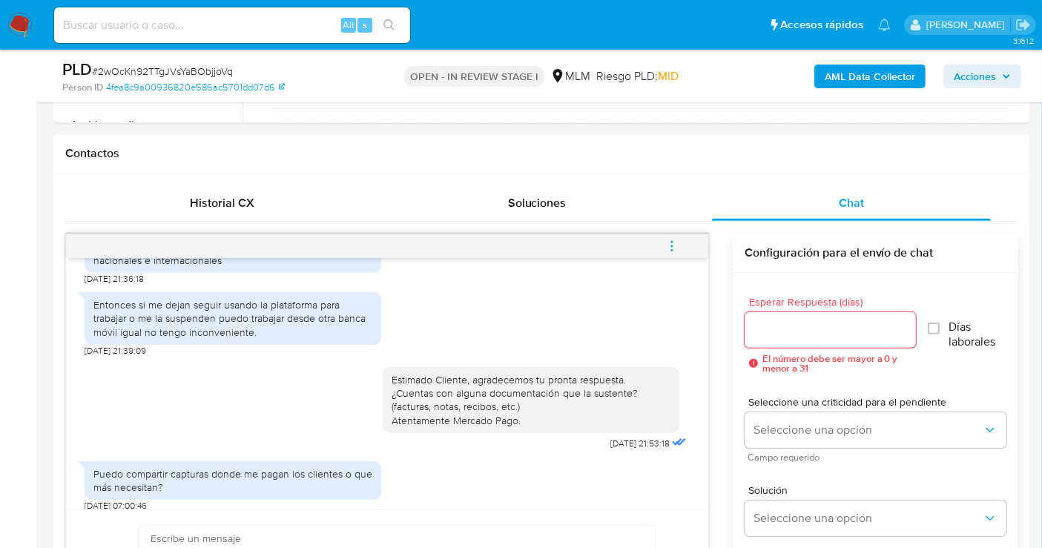
scroll to position [741, 0]
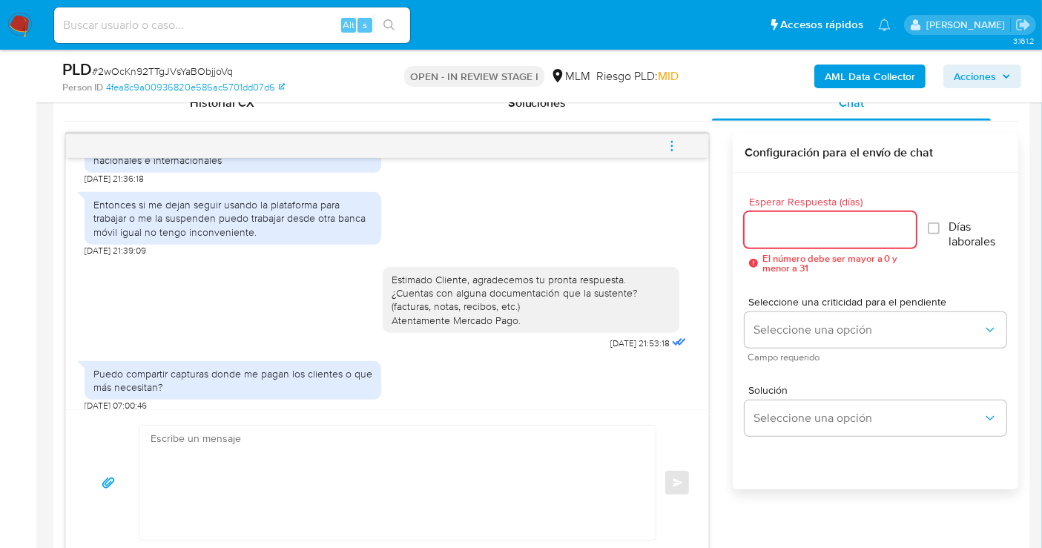
click at [781, 231] on input "Esperar Respuesta (días)" at bounding box center [829, 229] width 171 height 19
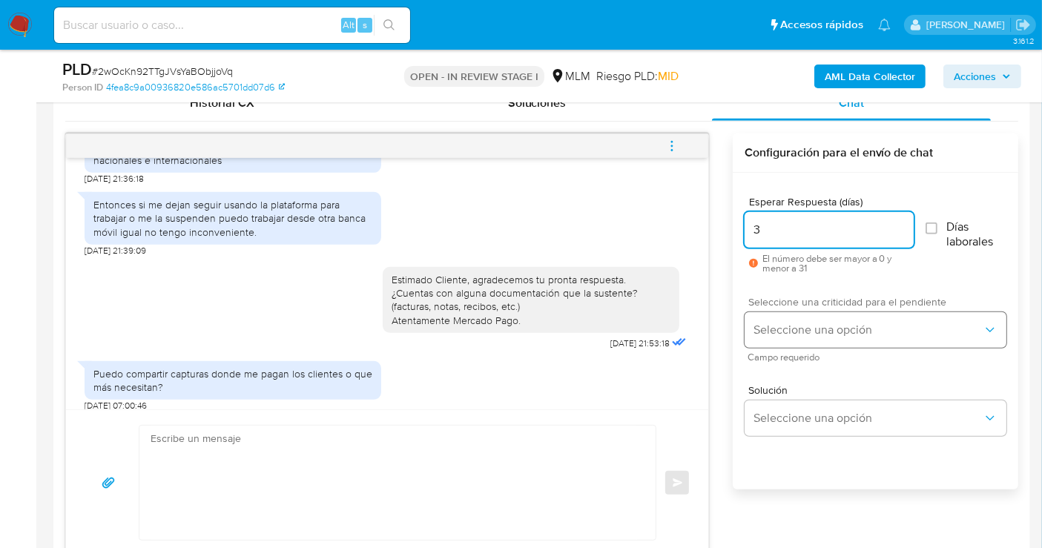
type input "3"
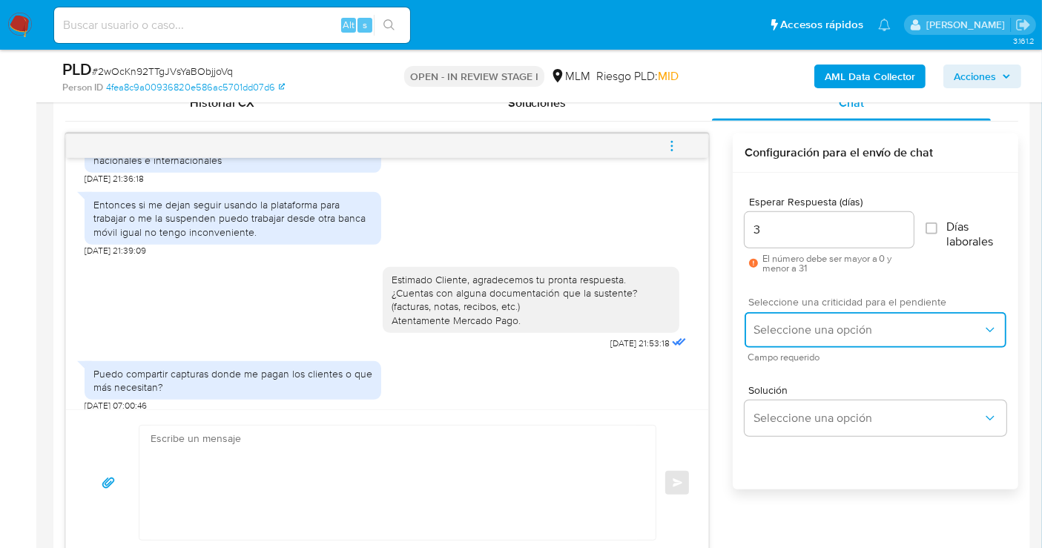
click at [802, 332] on span "Seleccione una opción" at bounding box center [867, 329] width 229 height 15
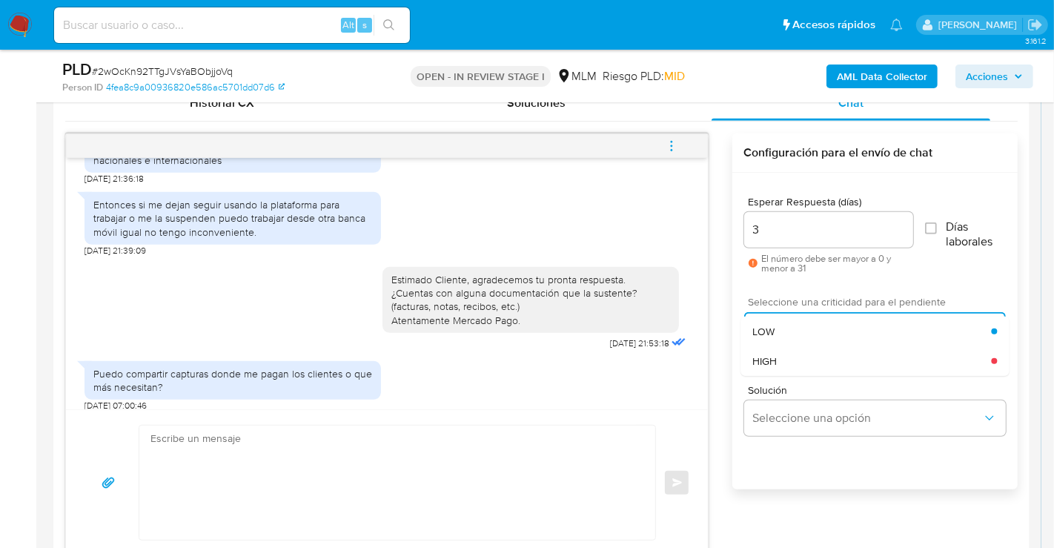
click at [782, 361] on div "HIGH" at bounding box center [871, 361] width 239 height 30
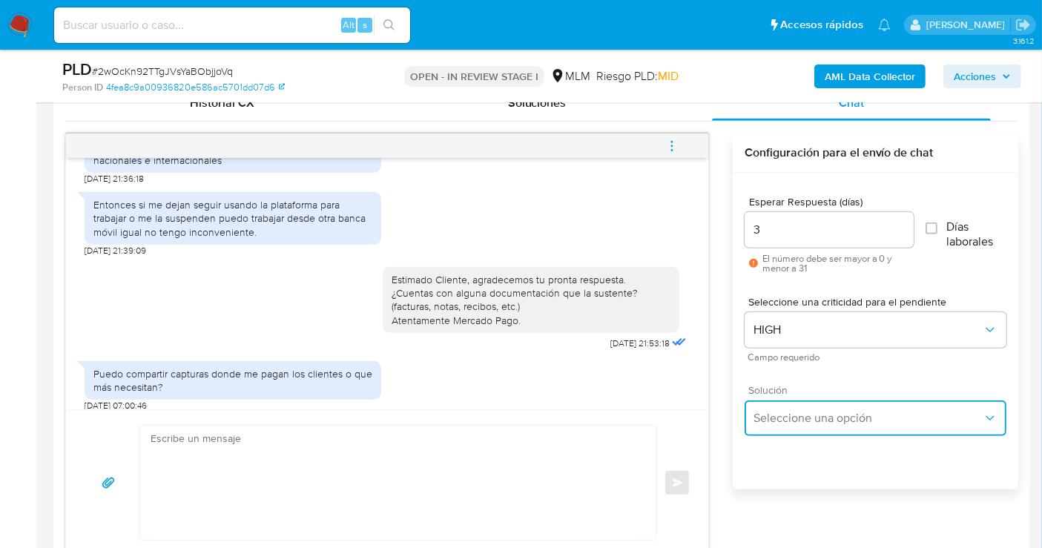
click at [792, 411] on span "Seleccione una opción" at bounding box center [867, 418] width 229 height 15
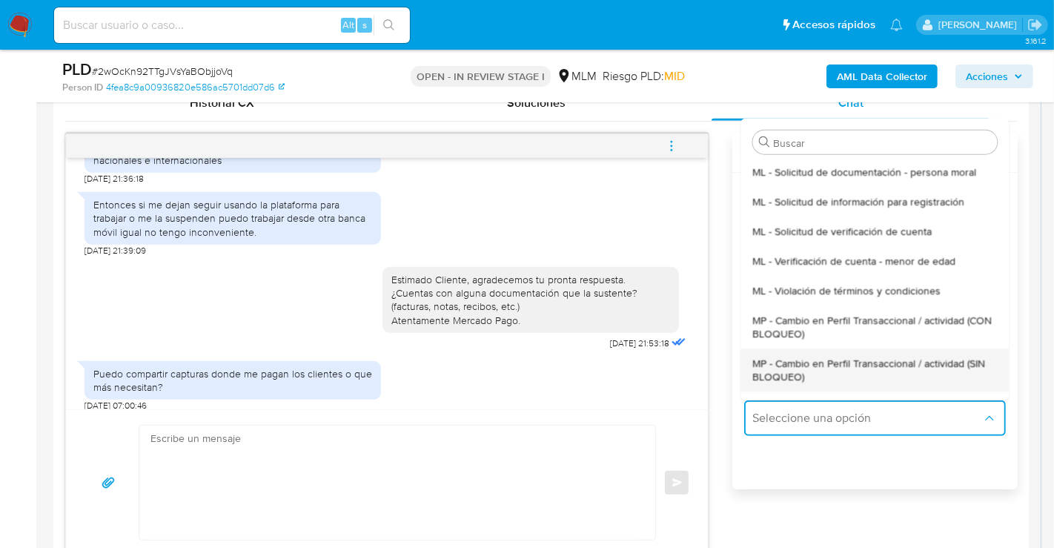
click at [808, 362] on span "MP - Cambio en Perfil Transaccional / actividad (SIN BLOQUEO)" at bounding box center [874, 369] width 245 height 27
type textarea "Estimado ,Te comunicamos que se ha identificado un cambio en el uso habitual de…"
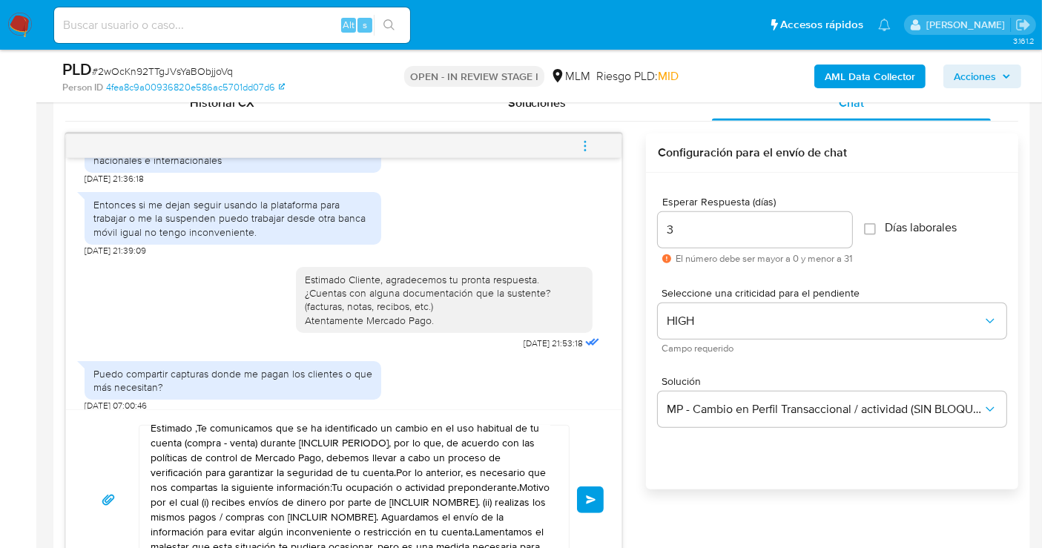
scroll to position [25, 0]
click at [334, 469] on textarea "Estimado ,Te comunicamos que se ha identificado un cambio en el uso habitual de…" at bounding box center [350, 500] width 400 height 148
paste textarea "Cliente, agradecemos tu pronta respuesta. Lamentamos cualquier malestar ocasion…"
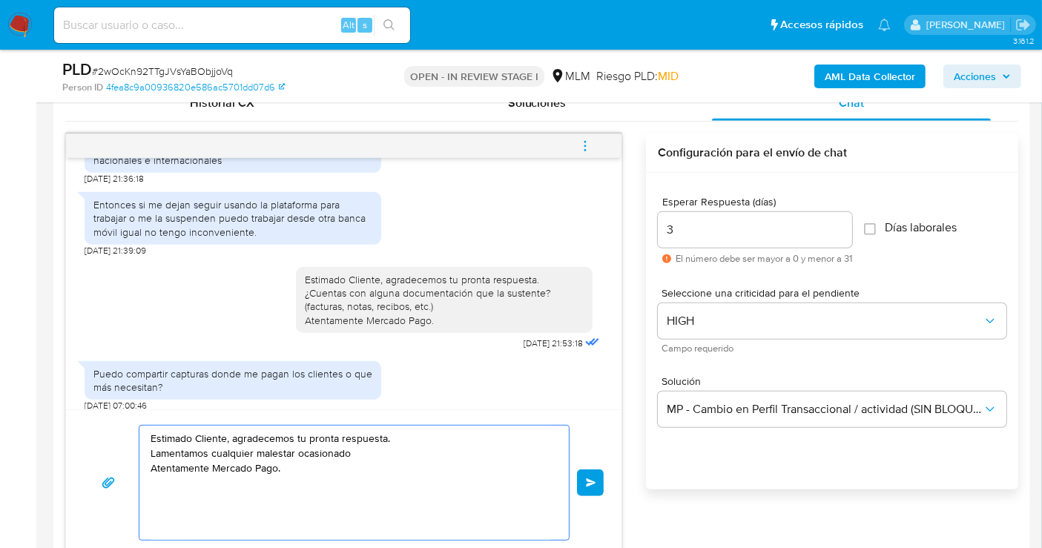
scroll to position [0, 0]
drag, startPoint x: 394, startPoint y: 435, endPoint x: 232, endPoint y: 442, distance: 162.5
click at [232, 442] on textarea "Estimado Cliente, agradecemos tu pronta respuesta. Lamentamos cualquier malesta…" at bounding box center [350, 483] width 400 height 114
drag, startPoint x: 354, startPoint y: 453, endPoint x: 142, endPoint y: 457, distance: 211.3
click at [142, 457] on div "Estimado Cliente Lamentamos cualquier malestar ocasionado Atentamente Mercado P…" at bounding box center [350, 483] width 422 height 114
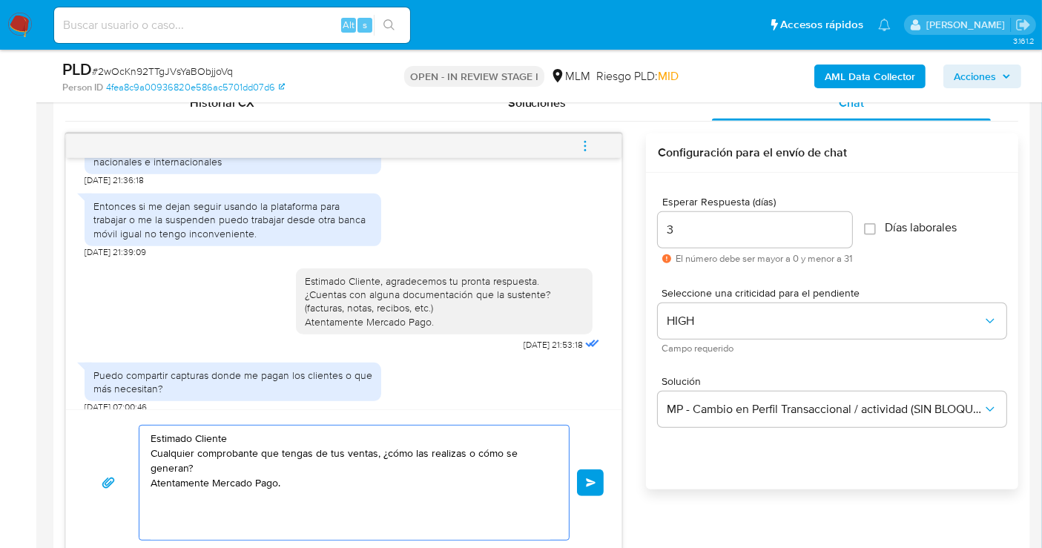
scroll to position [382, 0]
click at [191, 464] on textarea "Estimado Cliente Cualquier comprobante que tengas de tus ventas, ¿cómo las real…" at bounding box center [350, 483] width 400 height 114
click at [434, 465] on textarea "Estimado Cliente Cualquier comprobante que tengas de tus ventas, ¿cómo las real…" at bounding box center [350, 483] width 400 height 114
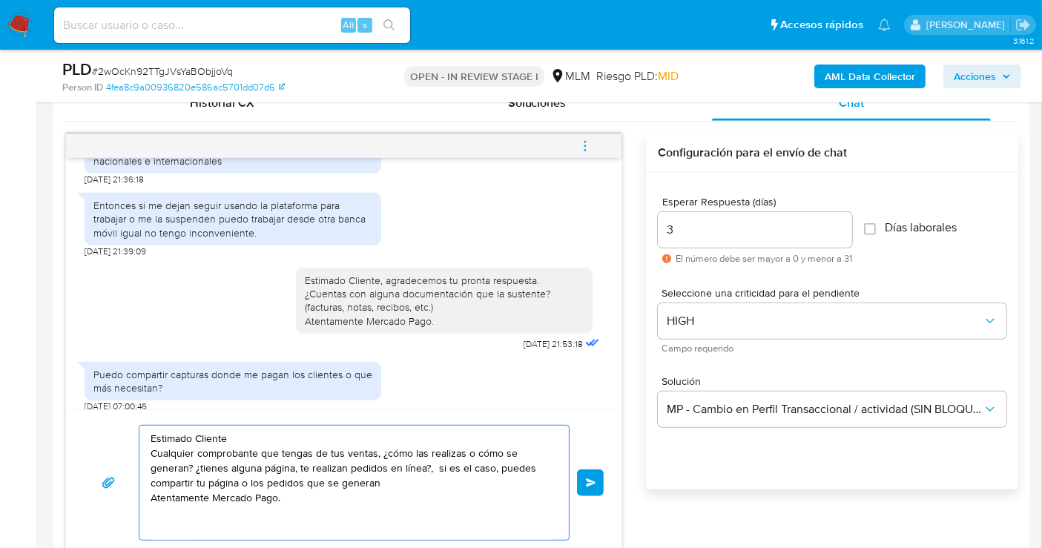
click at [413, 451] on textarea "Estimado Cliente Cualquier comprobante que tengas de tus ventas, ¿cómo las real…" at bounding box center [350, 483] width 400 height 114
click at [447, 448] on textarea "Estimado Cliente Cualquier comprobante que tengas de tus ventas, ¿cómo realizas…" at bounding box center [350, 483] width 400 height 114
drag, startPoint x: 487, startPoint y: 453, endPoint x: 450, endPoint y: 457, distance: 37.3
click at [450, 457] on textarea "Estimado Cliente Cualquier comprobante que tengas de tus ventas, ¿cómo realizas…" at bounding box center [350, 483] width 400 height 114
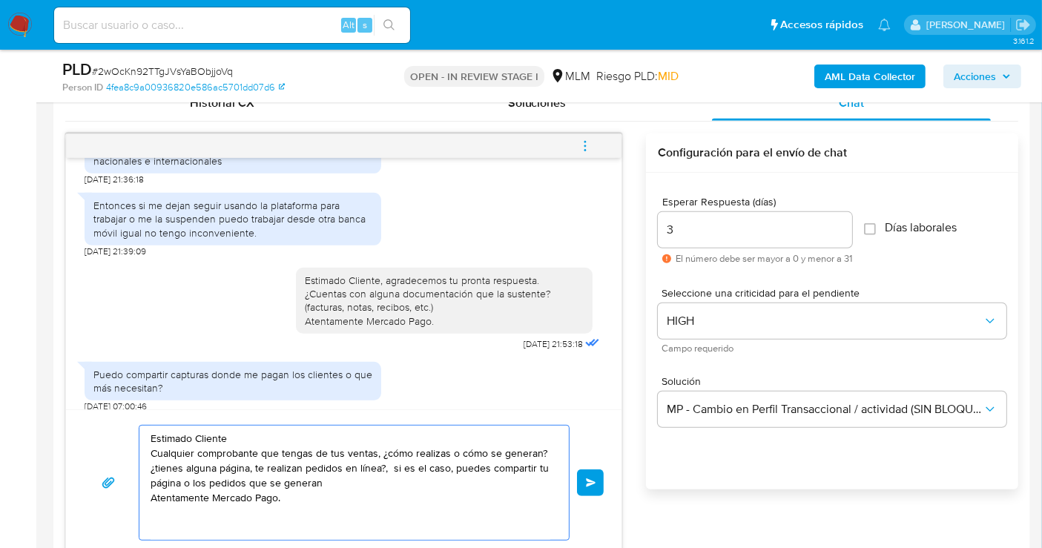
drag, startPoint x: 407, startPoint y: 452, endPoint x: 415, endPoint y: 460, distance: 11.0
click at [408, 453] on textarea "Estimado Cliente Cualquier comprobante que tengas de tus ventas, ¿cómo realizas…" at bounding box center [350, 483] width 400 height 114
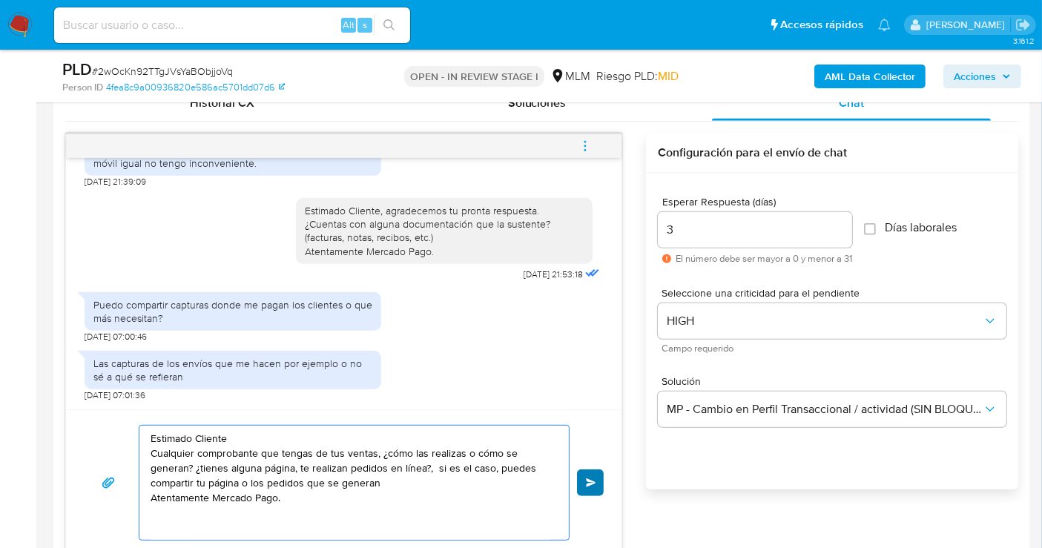
type textarea "Estimado Cliente Cualquier comprobante que tengas de tus ventas, ¿cómo las real…"
click at [587, 478] on span "Enviar" at bounding box center [591, 482] width 10 height 9
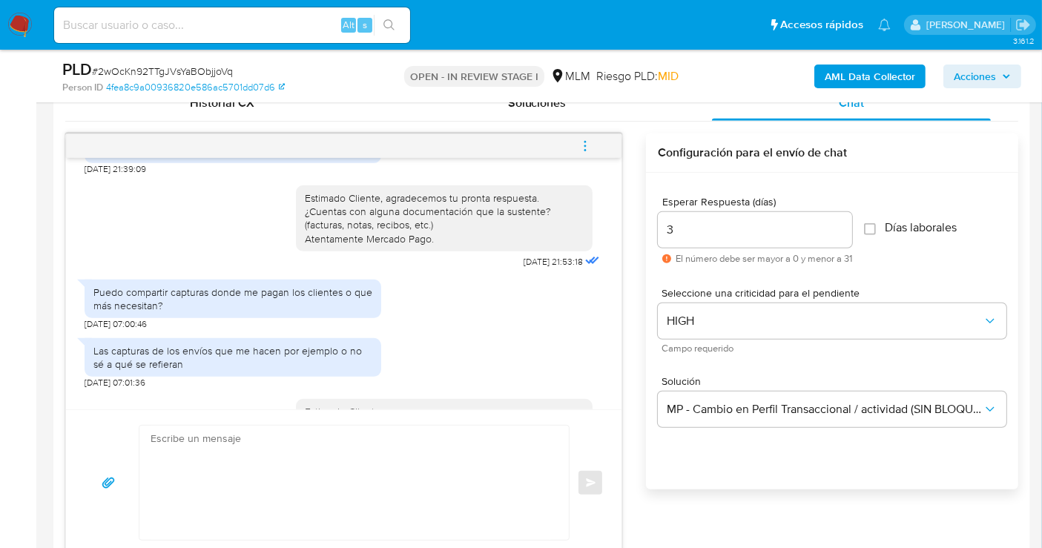
scroll to position [589, 0]
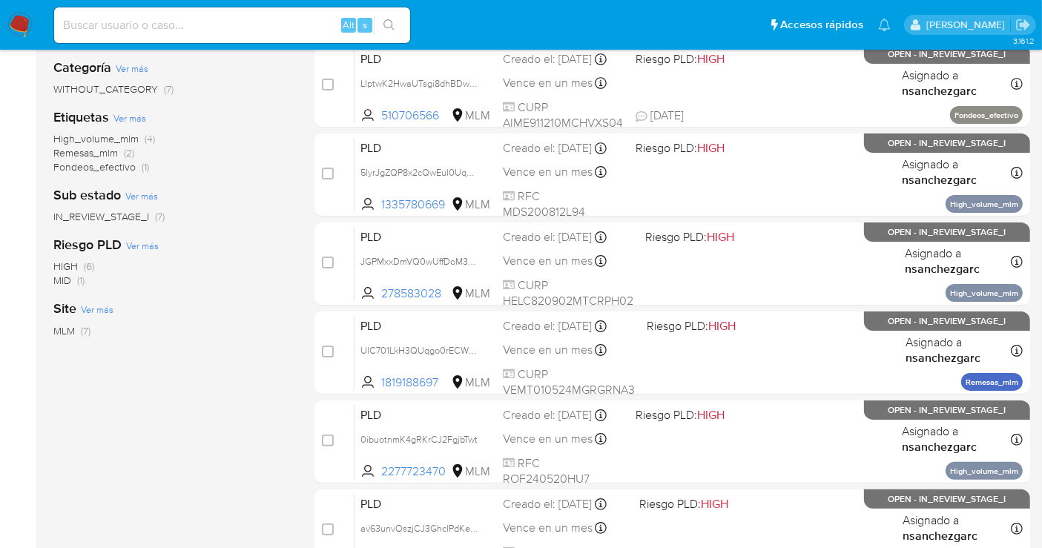
scroll to position [242, 0]
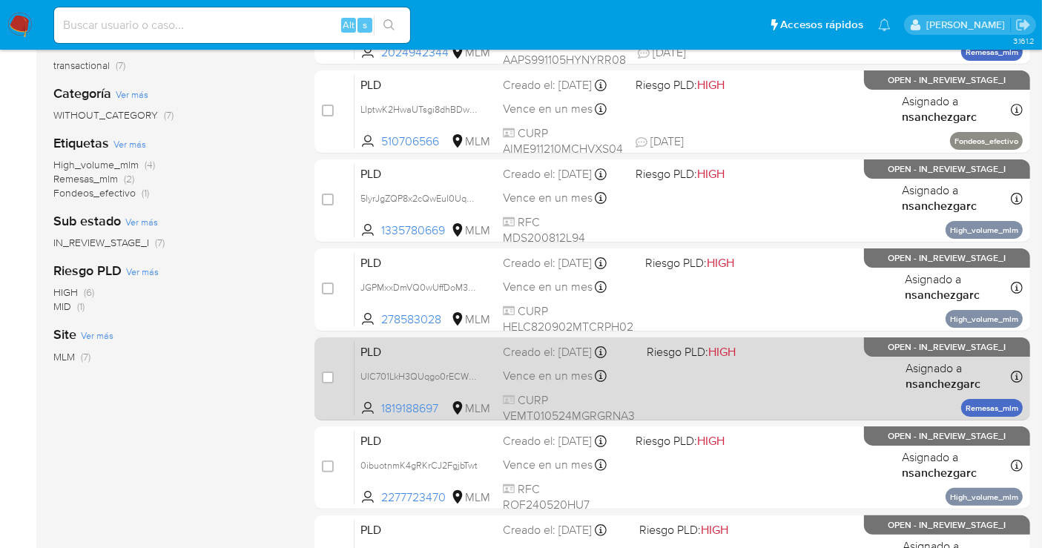
click at [543, 368] on span "Vence en un mes" at bounding box center [548, 376] width 90 height 16
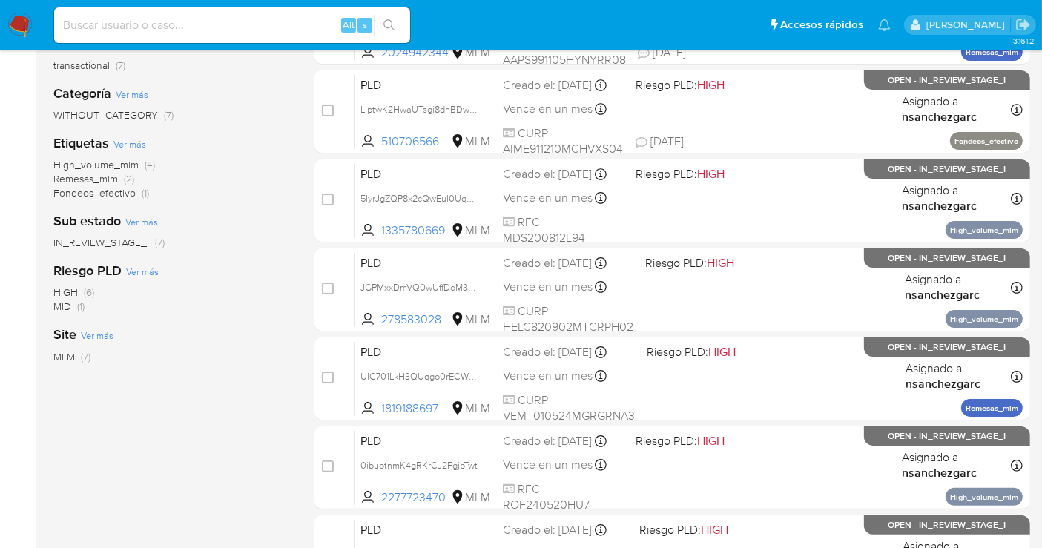
click at [20, 27] on img at bounding box center [19, 25] width 25 height 25
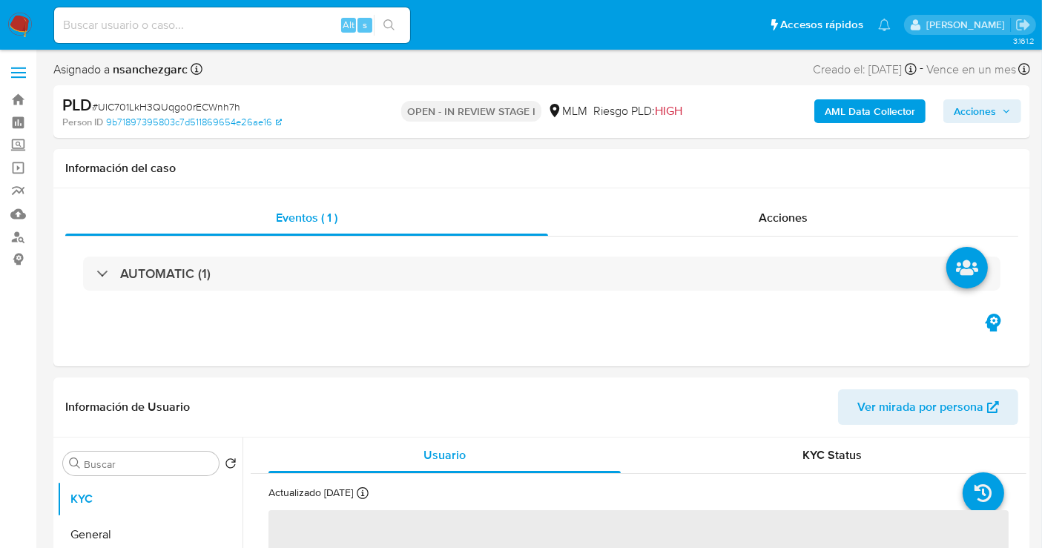
select select "10"
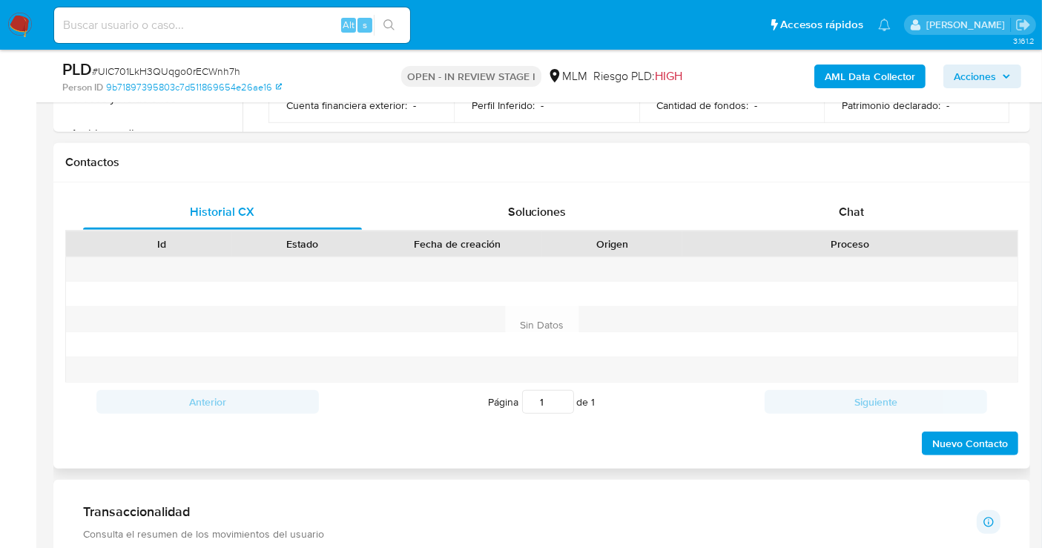
scroll to position [658, 0]
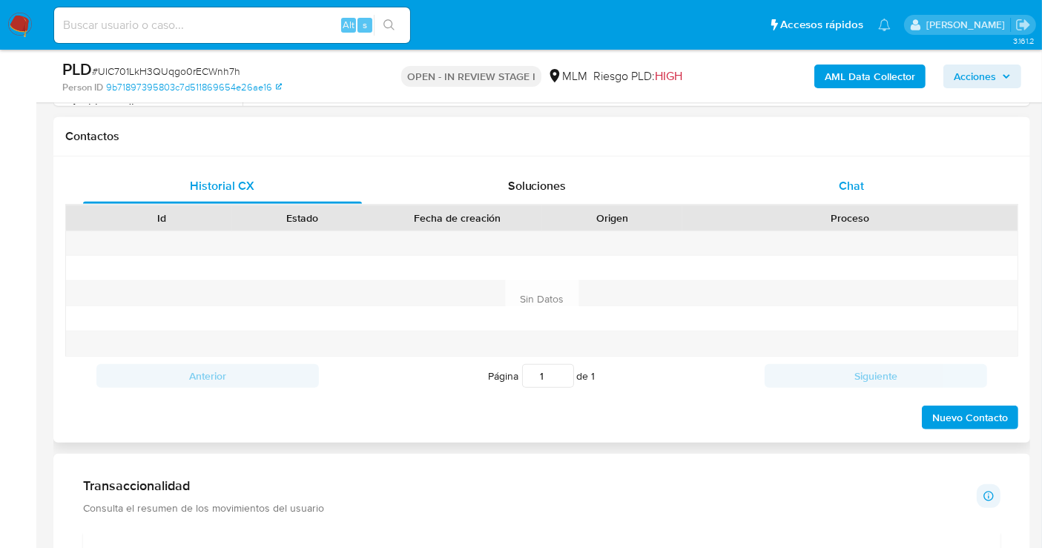
click at [852, 187] on span "Chat" at bounding box center [850, 185] width 25 height 17
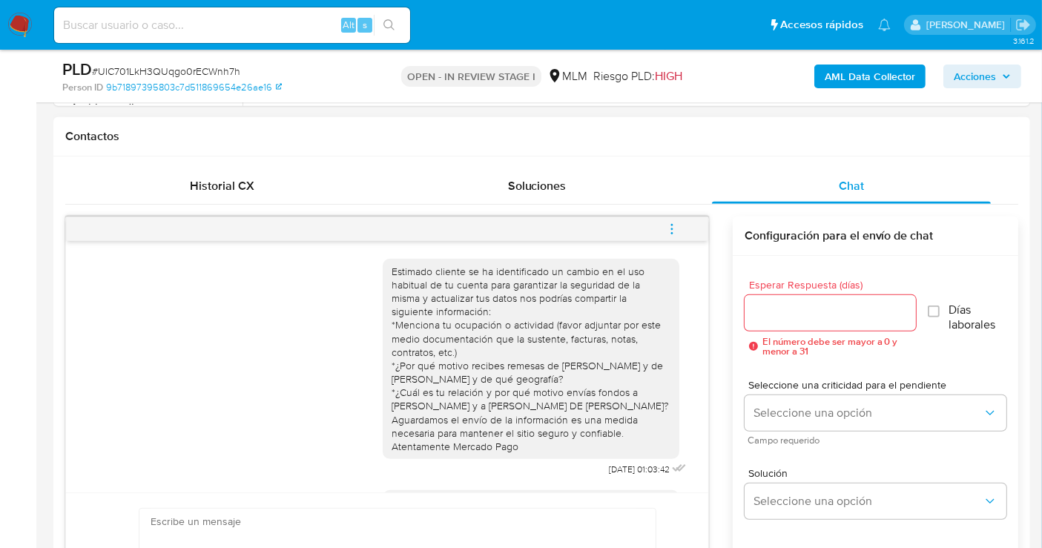
scroll to position [105, 0]
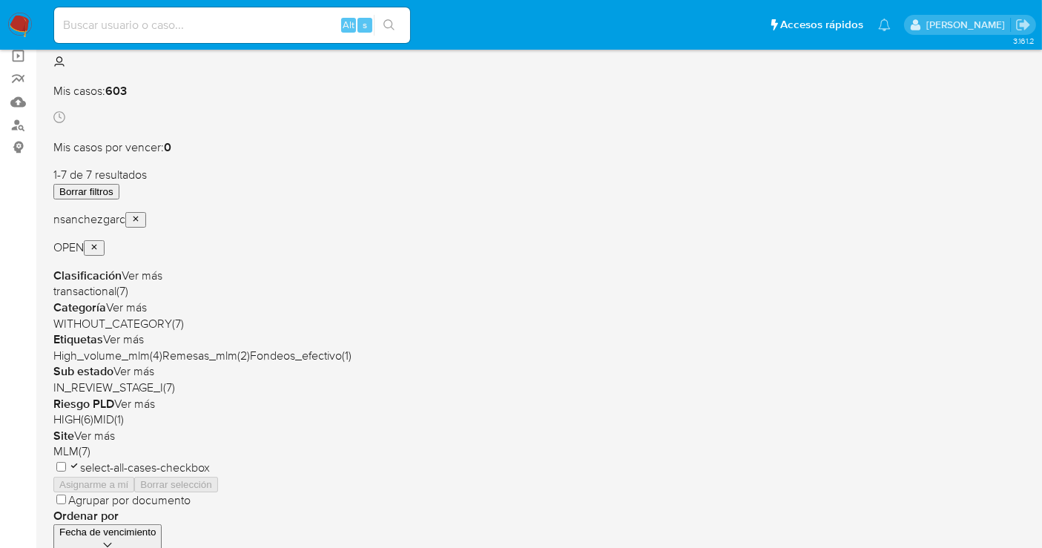
scroll to position [78, 0]
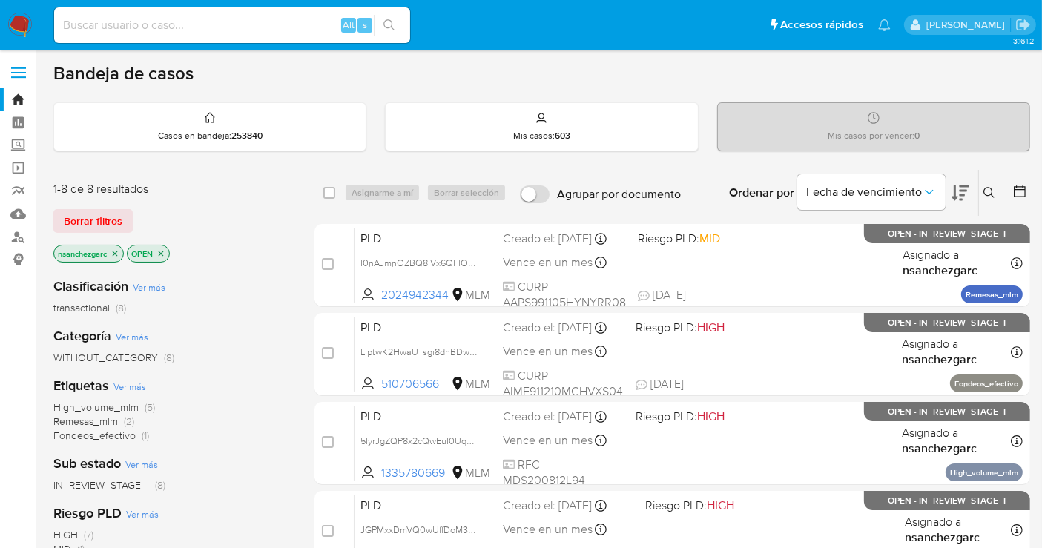
click at [164, 33] on input at bounding box center [232, 25] width 356 height 19
paste input "2504373154"
type input "2504373154"
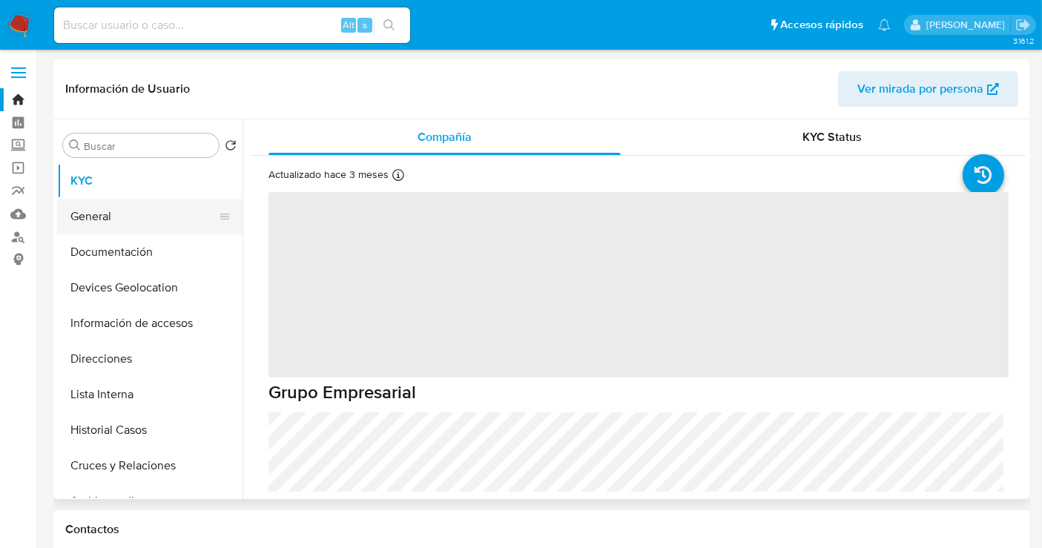
select select "10"
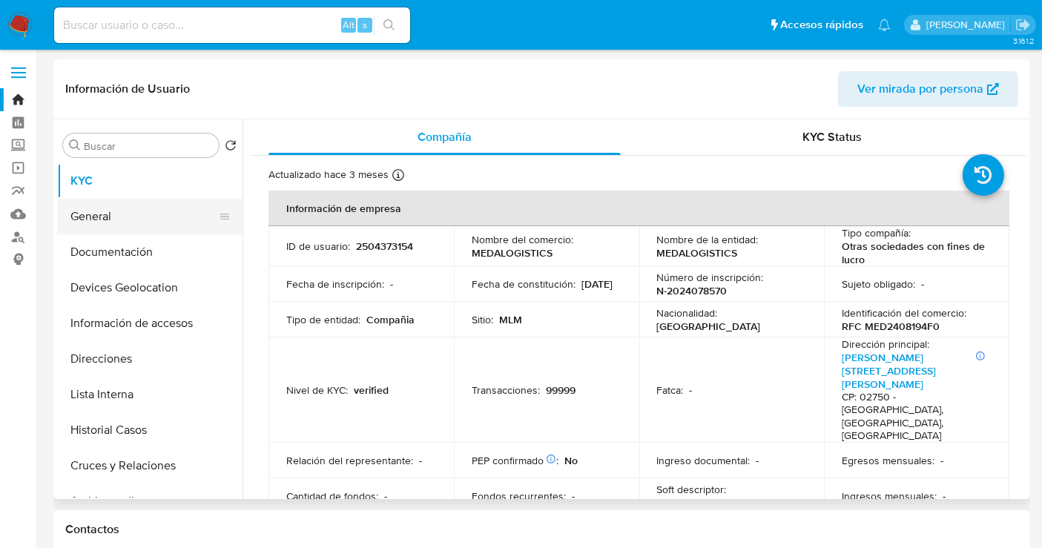
click at [102, 209] on button "General" at bounding box center [143, 217] width 173 height 36
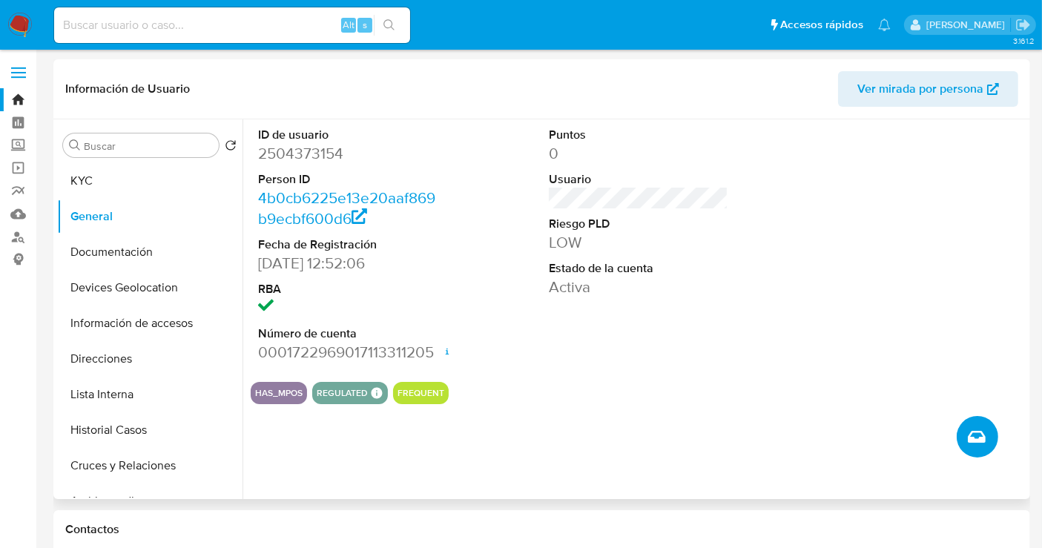
click at [948, 437] on button "Crear caso manual" at bounding box center [977, 437] width 42 height 42
